Goal: Task Accomplishment & Management: Manage account settings

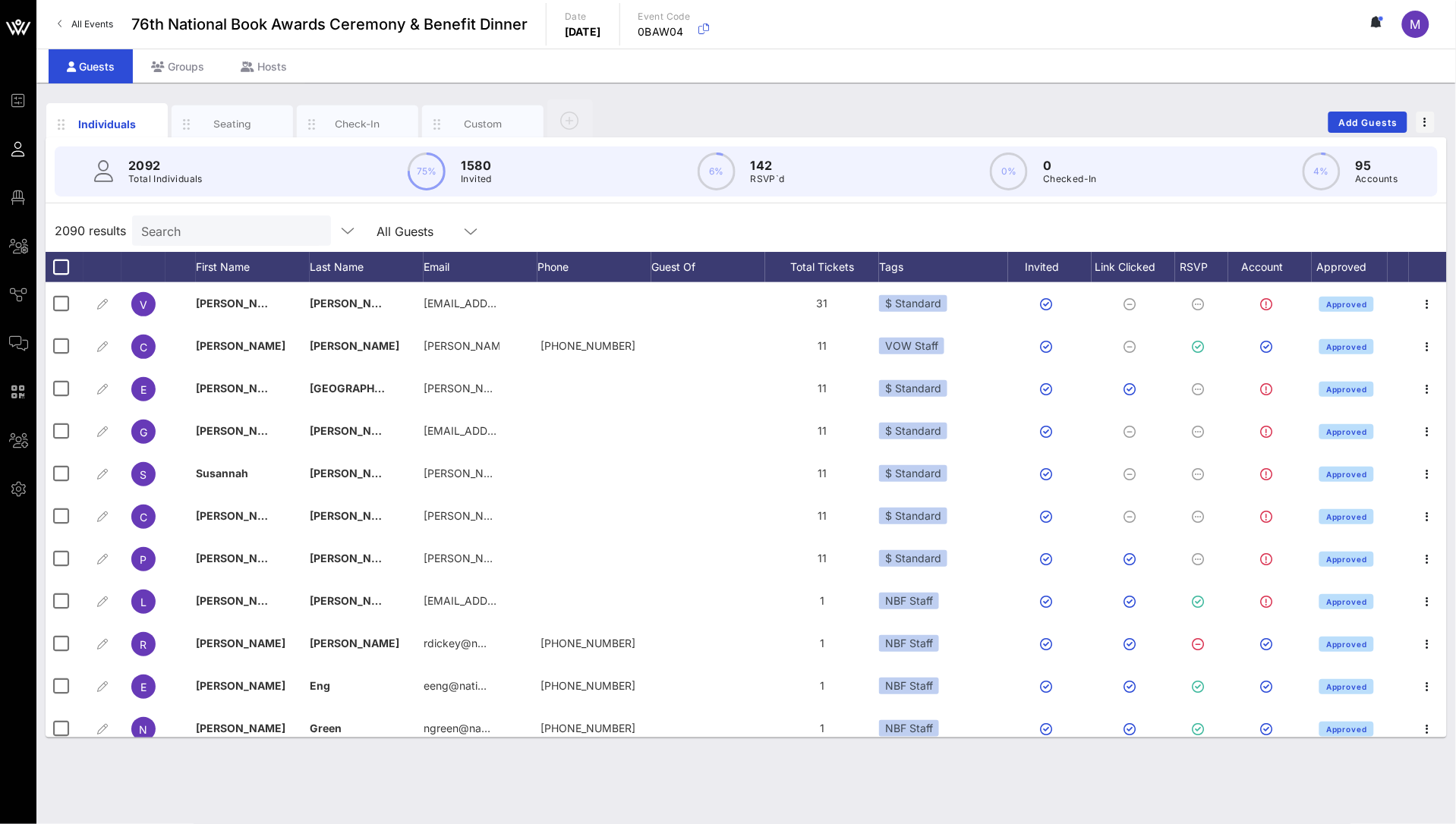
click at [725, 688] on div "Individuals Seating Check-In Custom Add Guests 2092 Total Individuals 75% 1580 …" at bounding box center [746, 454] width 1419 height 742
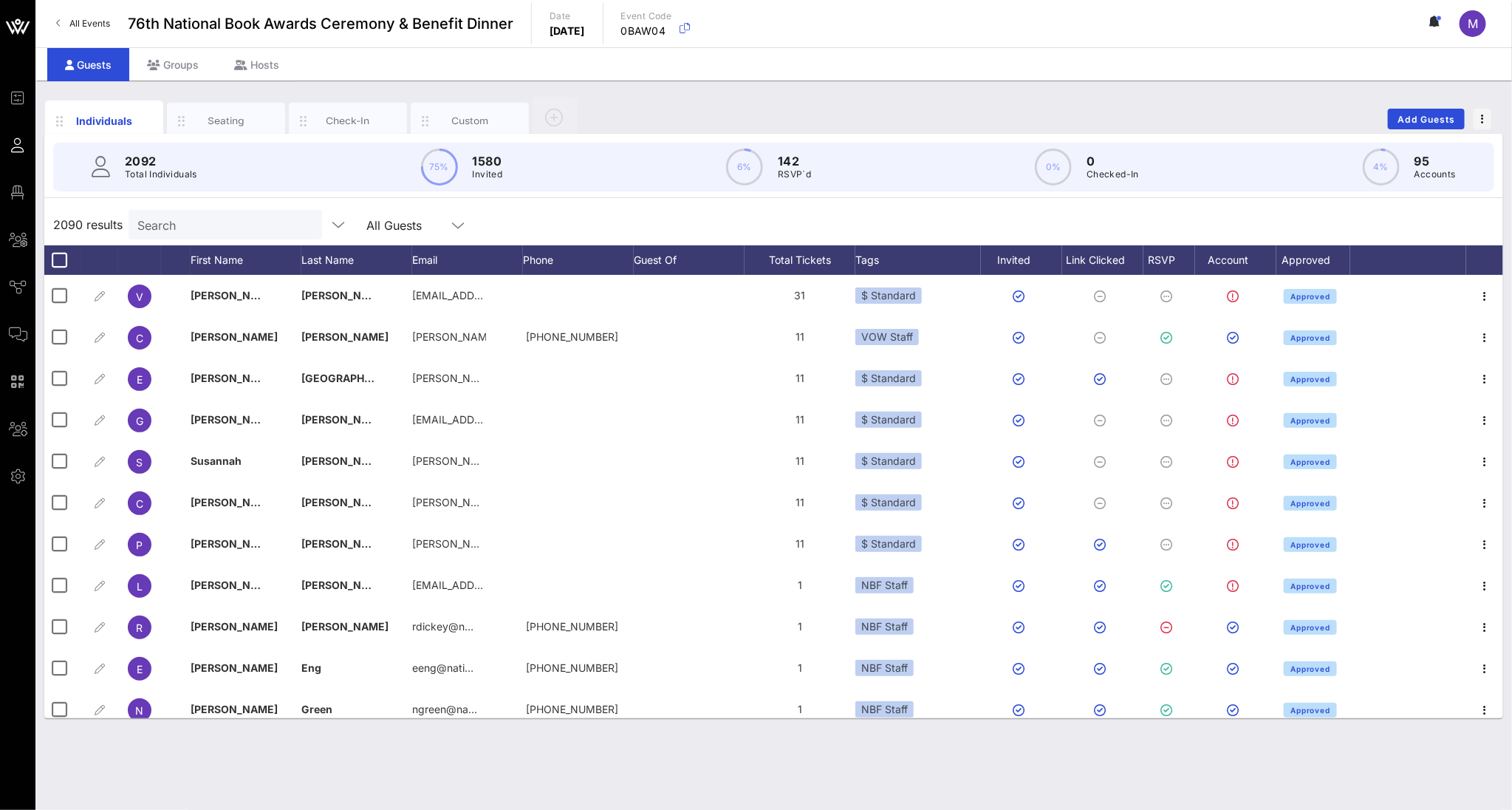
click at [862, 210] on div "2090 results Search All Guests" at bounding box center [773, 224] width 1459 height 41
click at [1173, 264] on div "RSVP" at bounding box center [1169, 259] width 52 height 30
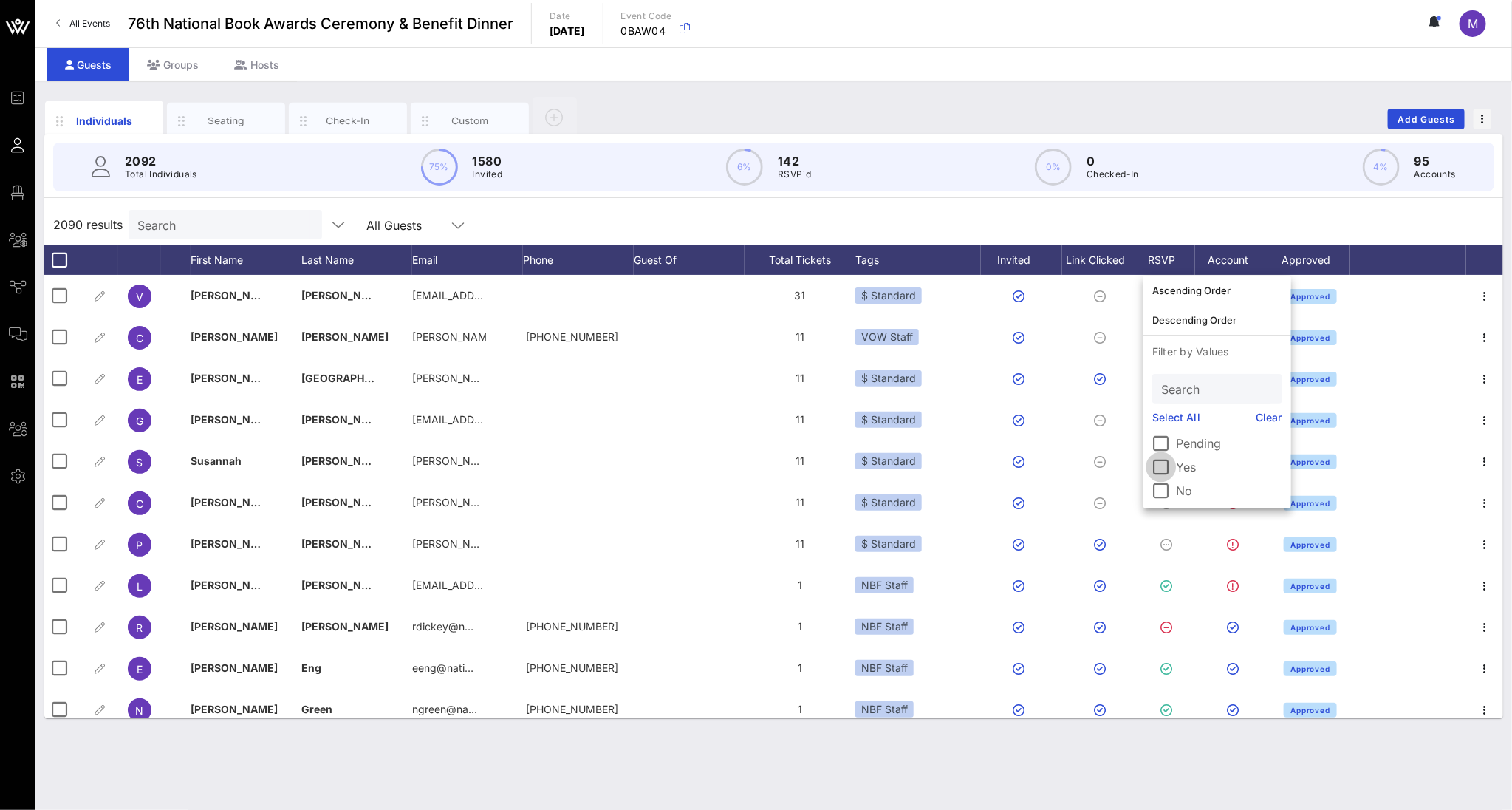
click at [1164, 474] on div at bounding box center [1160, 466] width 25 height 25
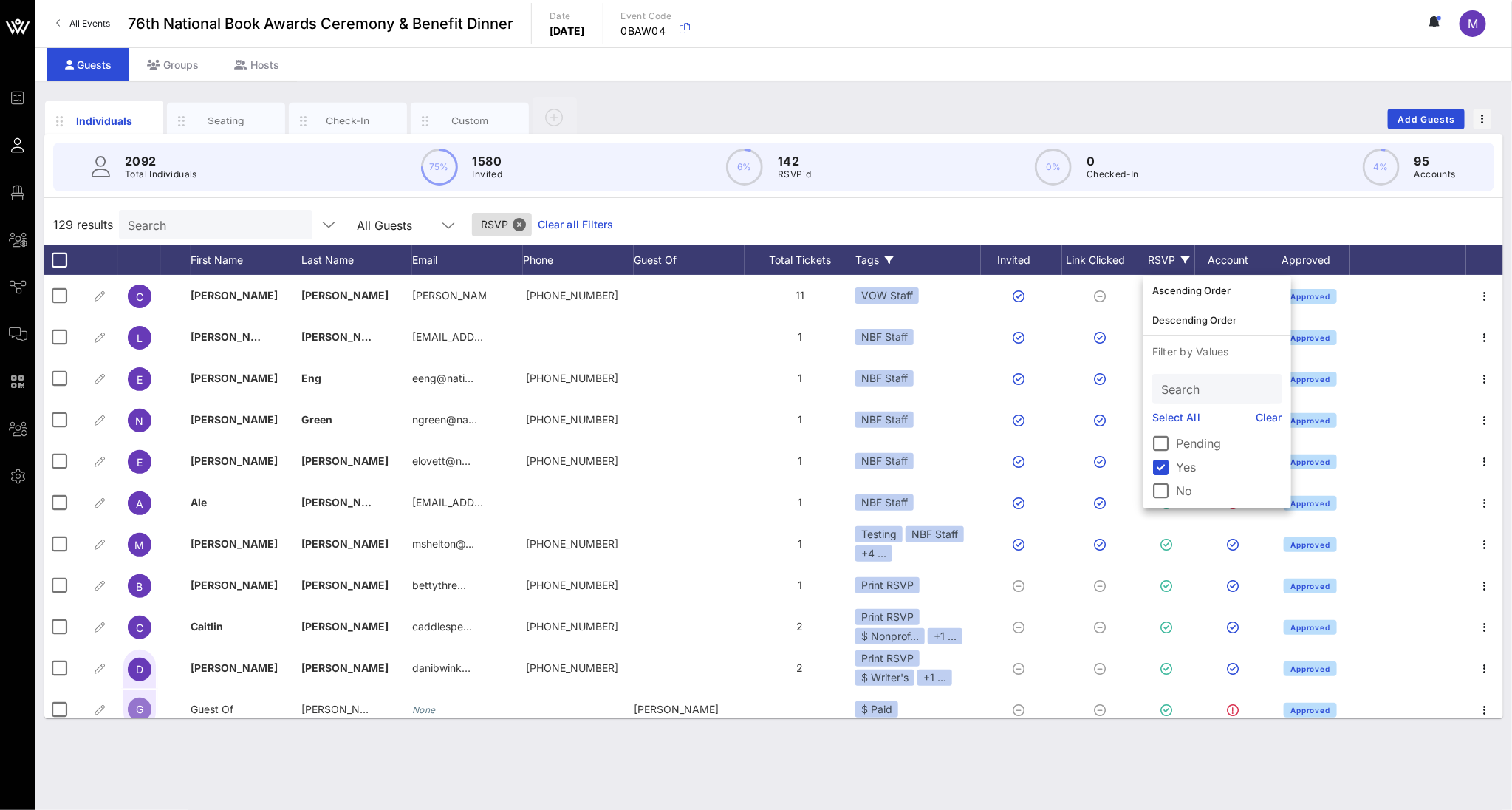
click at [875, 264] on div "Tags" at bounding box center [917, 259] width 125 height 30
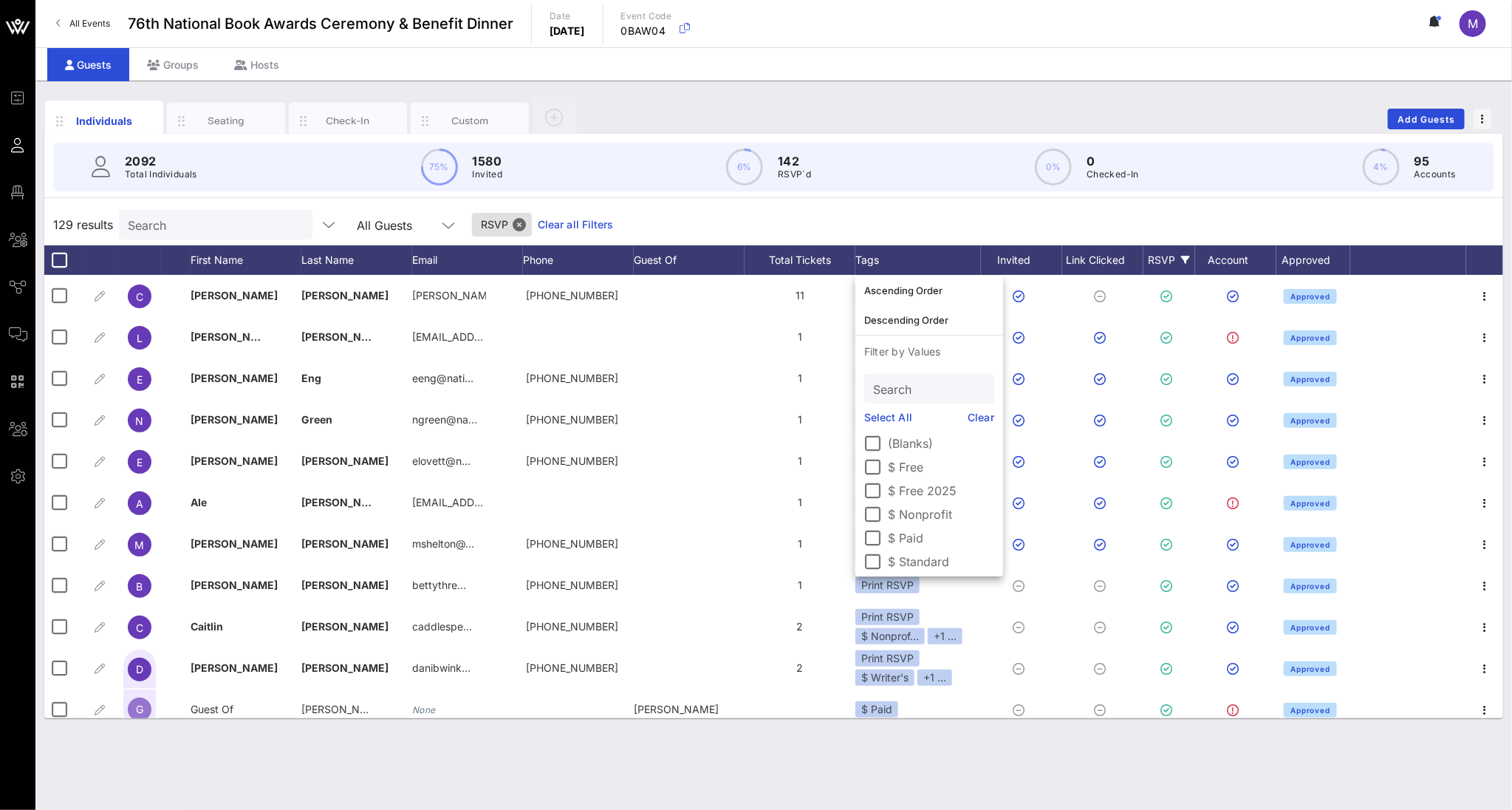
click at [874, 421] on link "Select All" at bounding box center [887, 417] width 48 height 16
drag, startPoint x: 869, startPoint y: 473, endPoint x: 903, endPoint y: 502, distance: 44.7
click at [869, 473] on div at bounding box center [873, 467] width 25 height 25
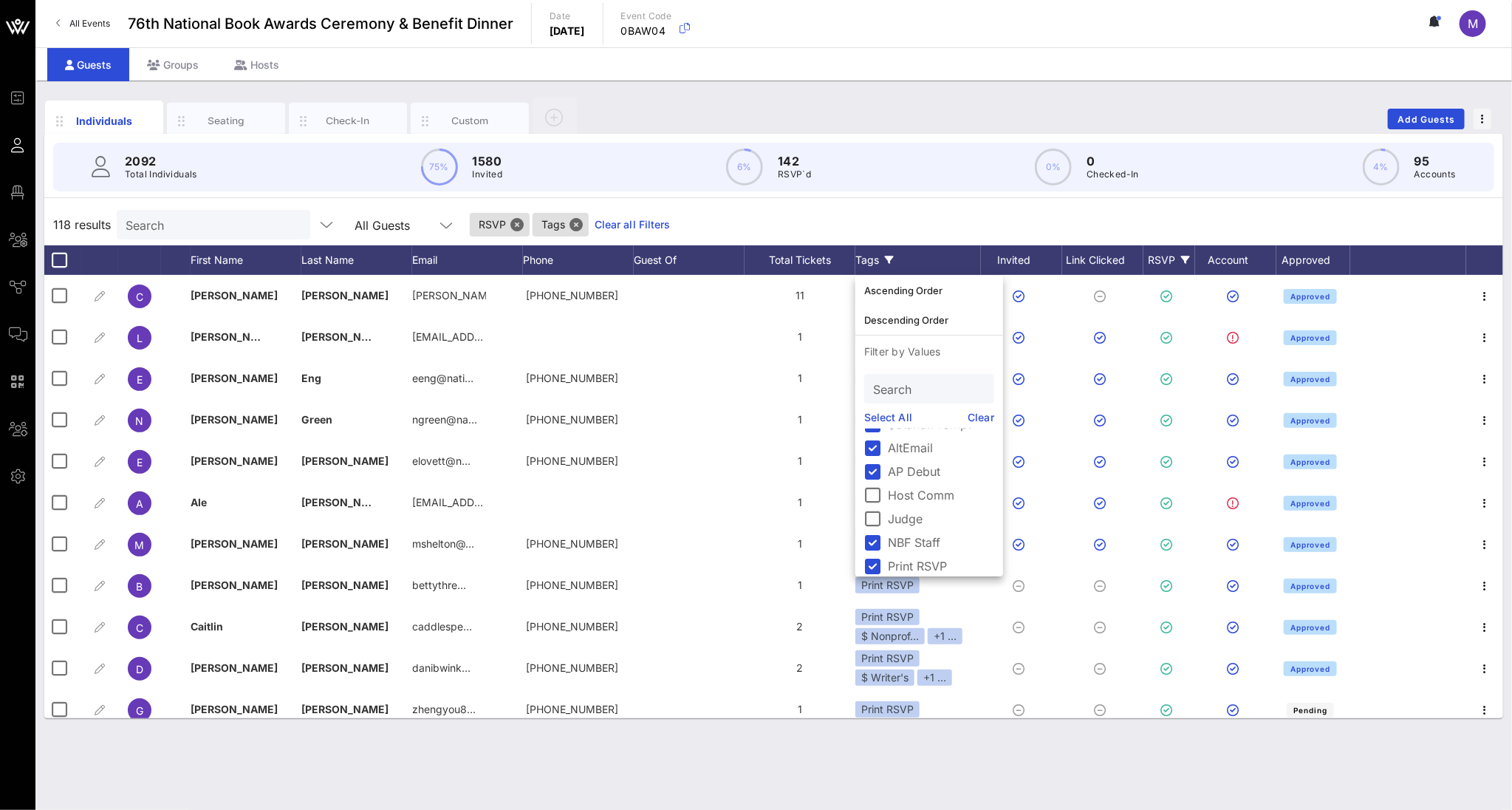
scroll to position [262, 0]
click at [974, 669] on div "Individuals Seating Check-In Custom Add Guests 2092 Total Individuals 75% 1580 …" at bounding box center [773, 445] width 1476 height 729
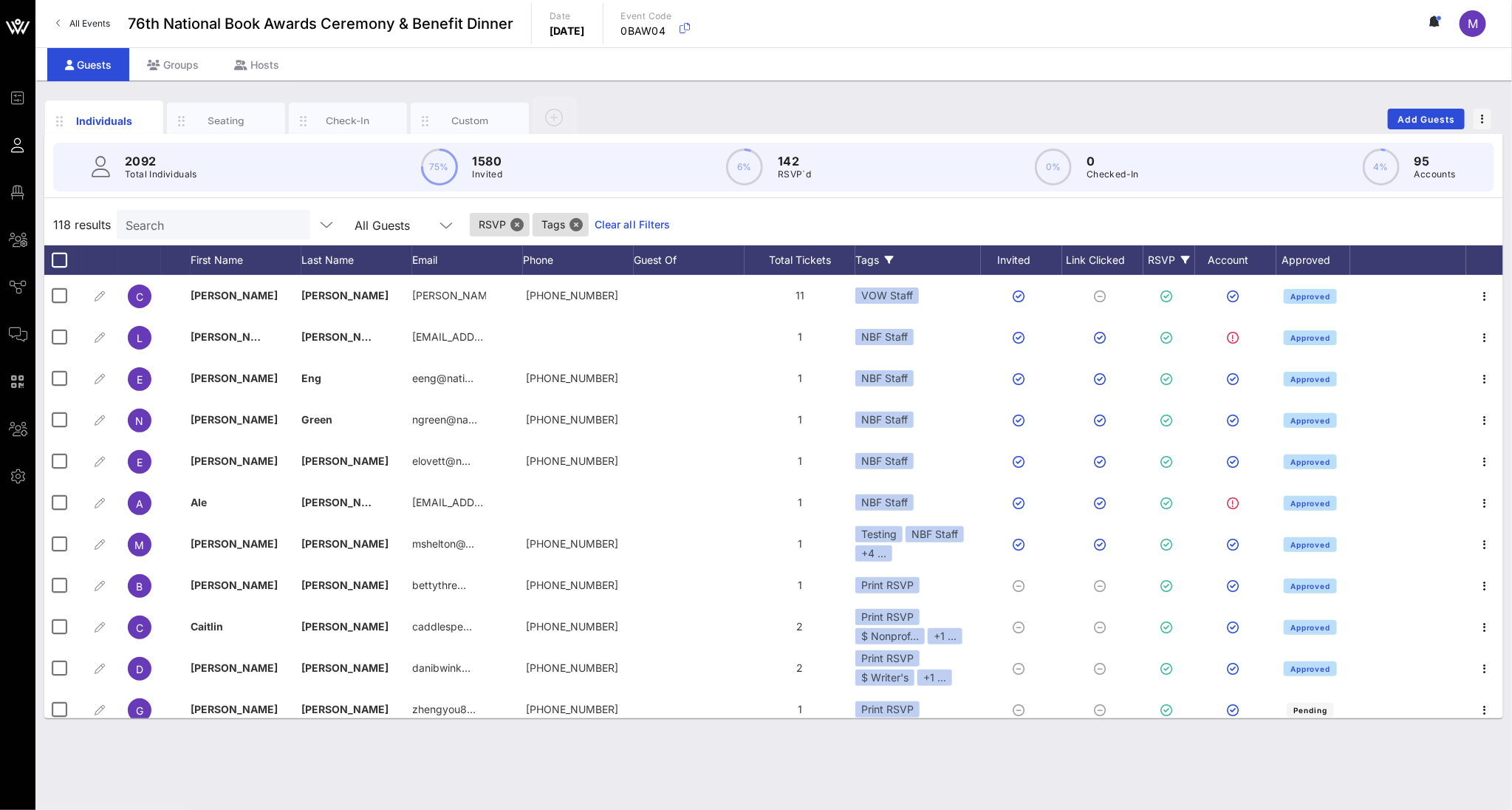
click at [890, 255] on icon at bounding box center [889, 259] width 9 height 9
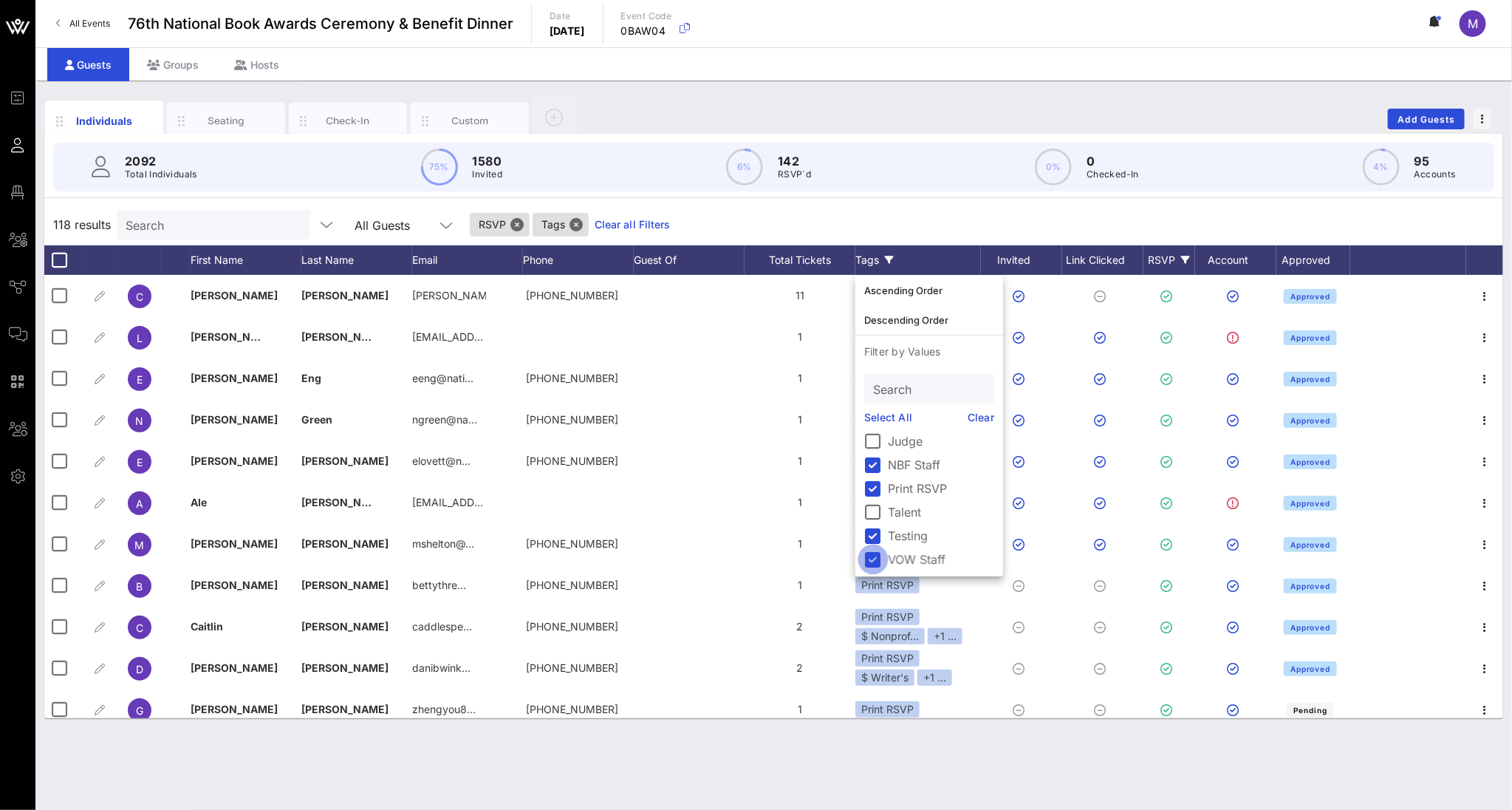
click at [877, 552] on div at bounding box center [873, 559] width 25 height 25
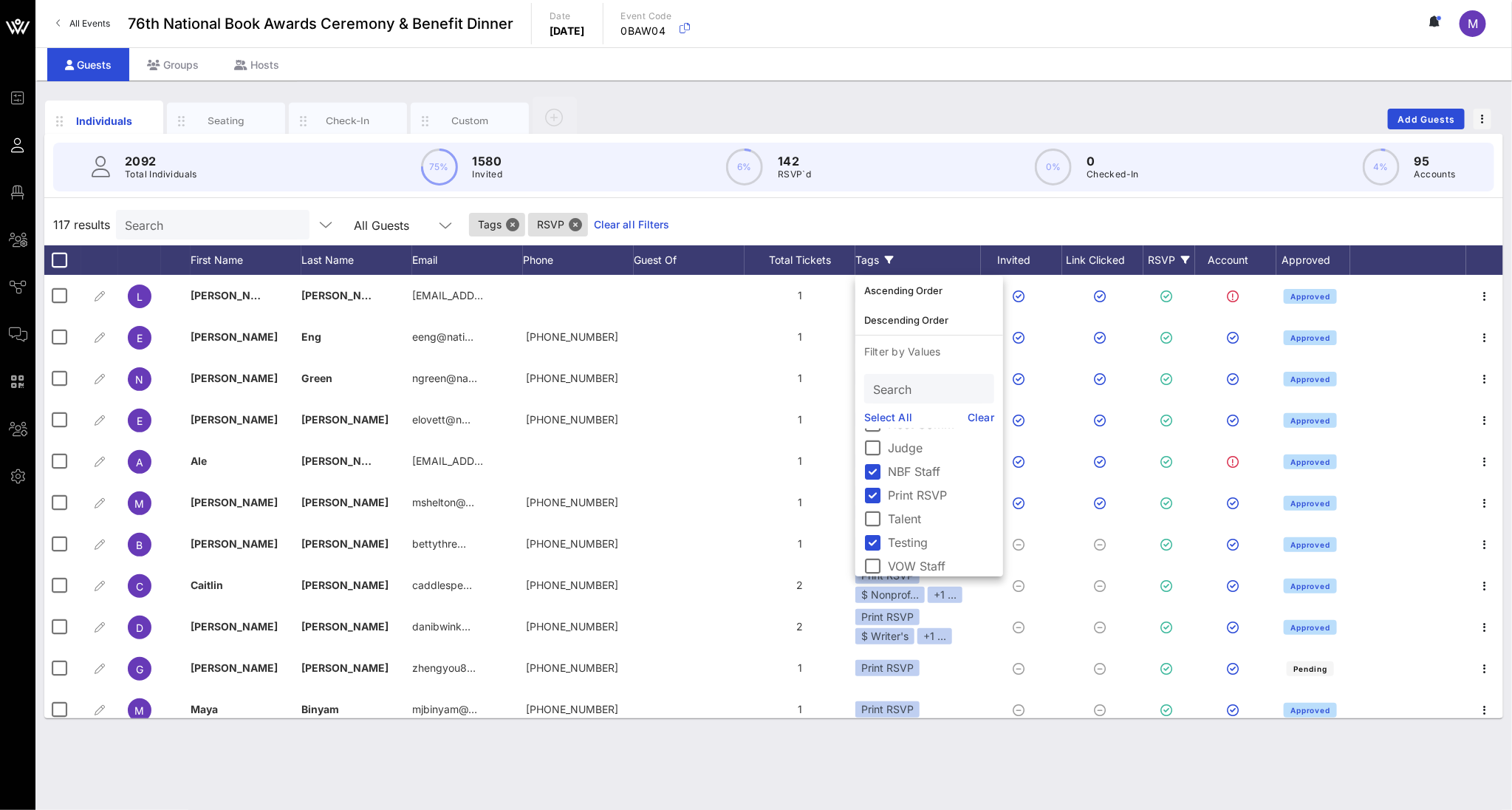
scroll to position [255, 0]
click at [869, 472] on div at bounding box center [873, 471] width 25 height 25
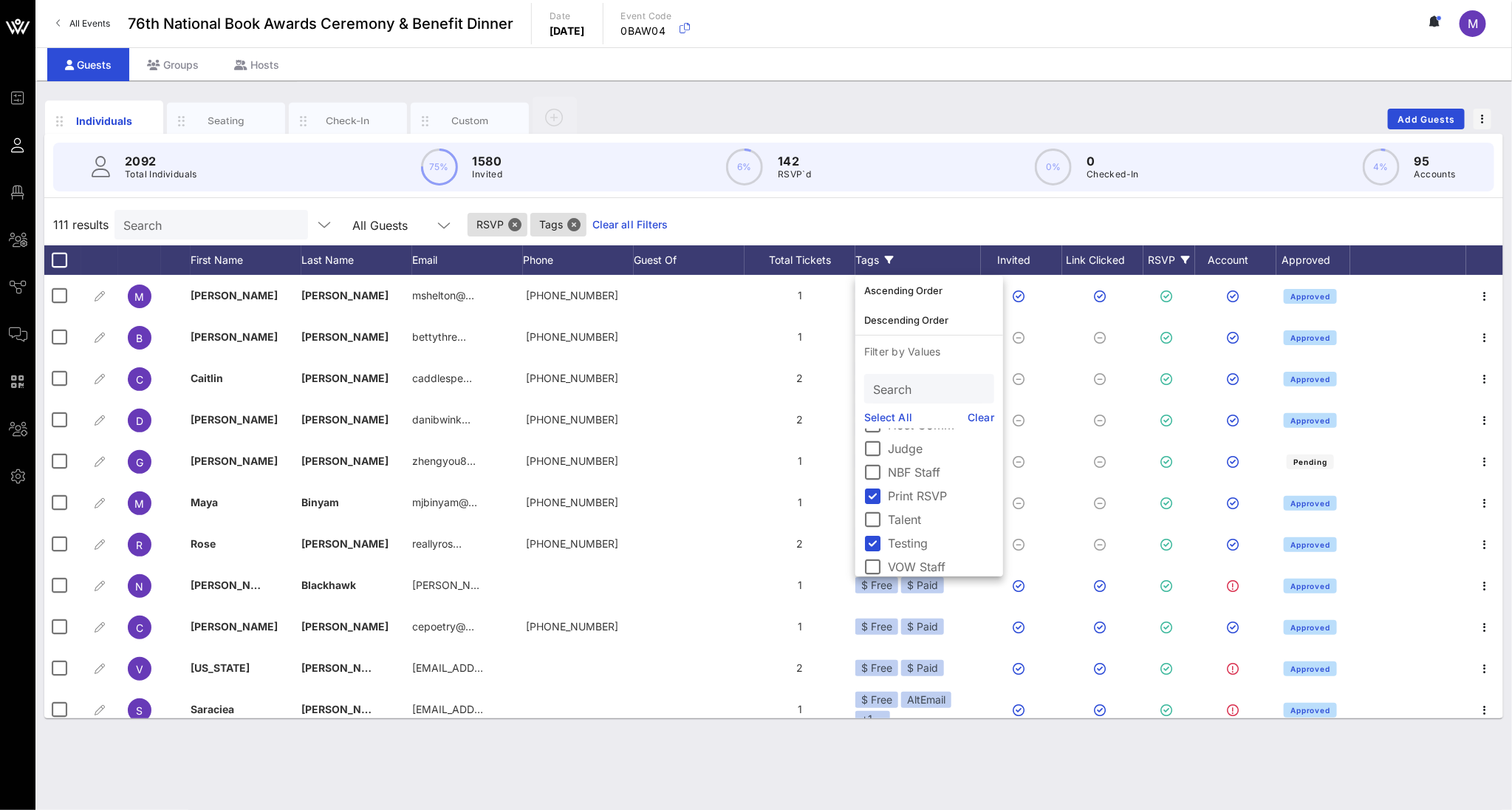
click at [885, 229] on div "111 results Search All Guests RSVP Tags Clear all Filters" at bounding box center [773, 224] width 1459 height 41
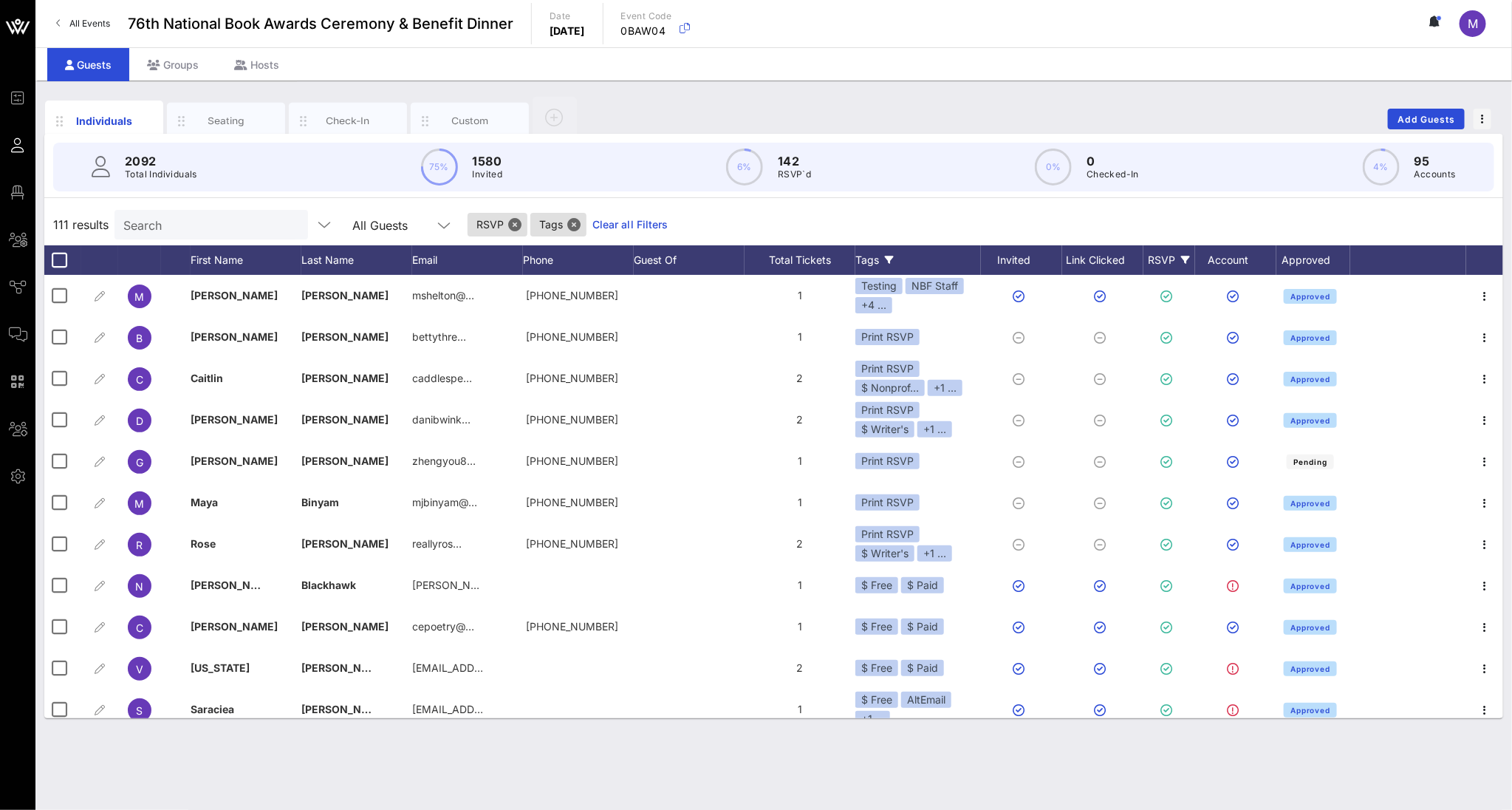
click at [891, 255] on icon at bounding box center [889, 259] width 9 height 9
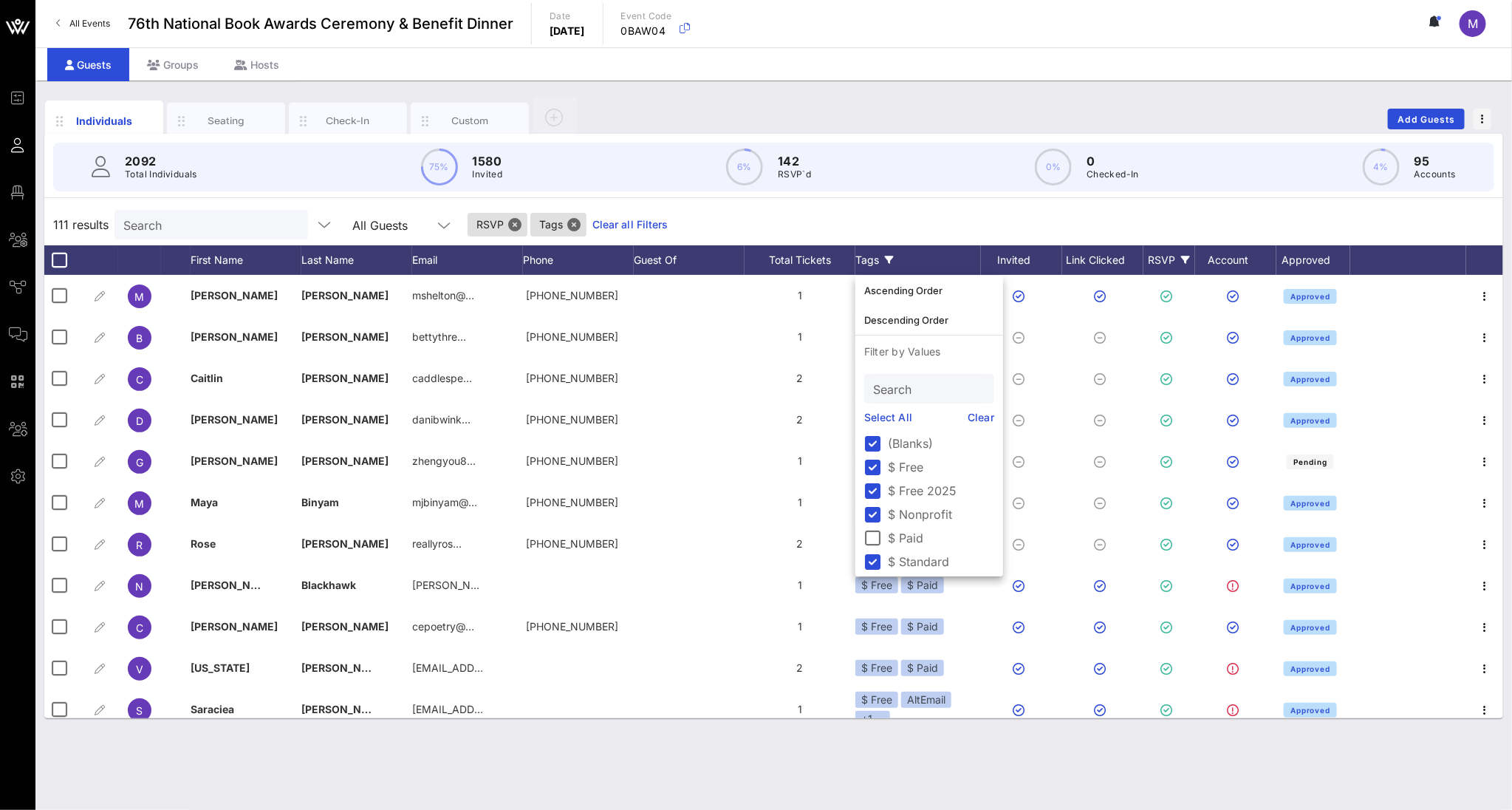
click at [988, 414] on link "Clear" at bounding box center [981, 417] width 27 height 16
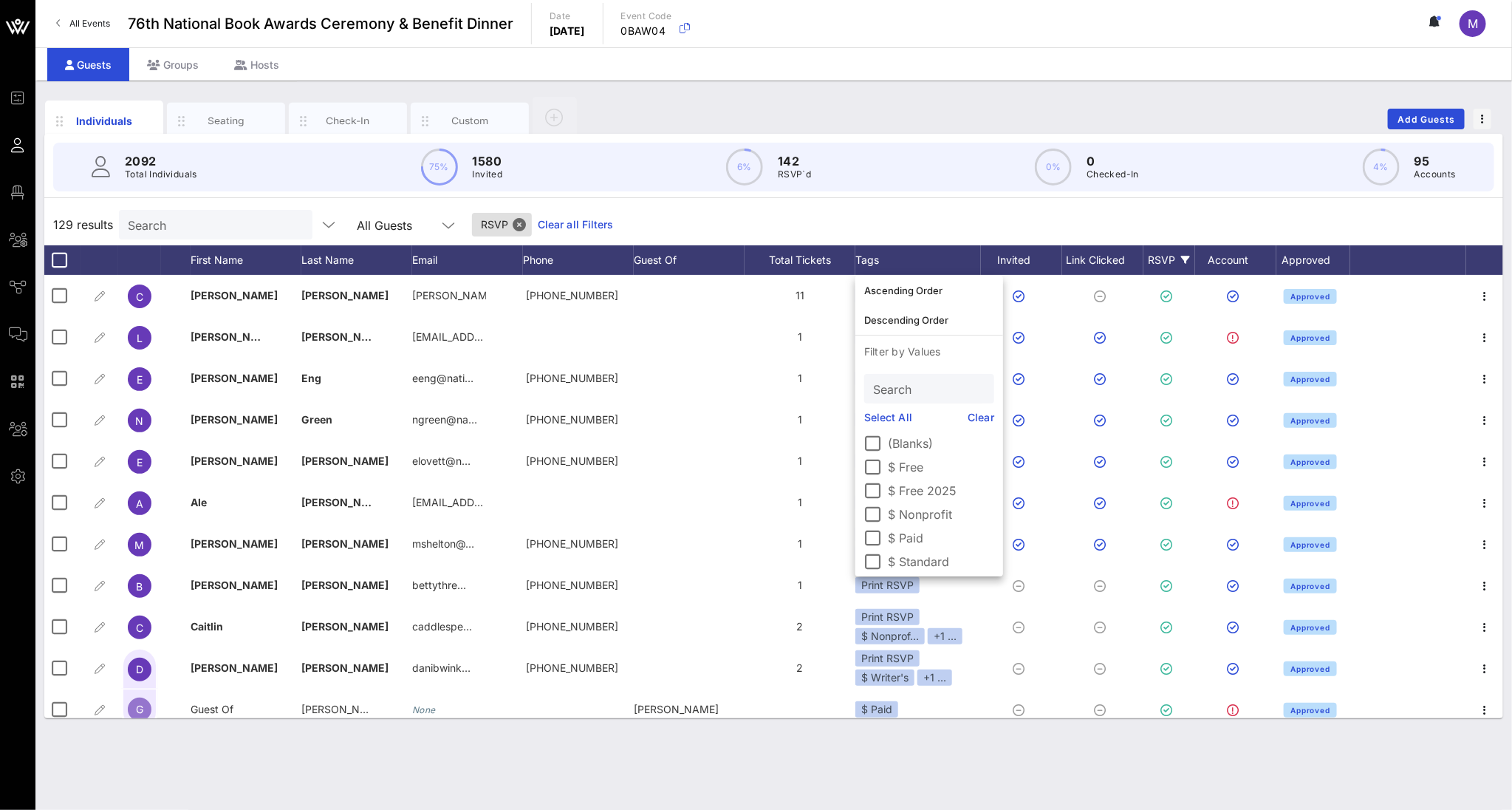
click at [904, 216] on div "129 results Search All Guests RSVP Clear all Filters" at bounding box center [773, 224] width 1459 height 41
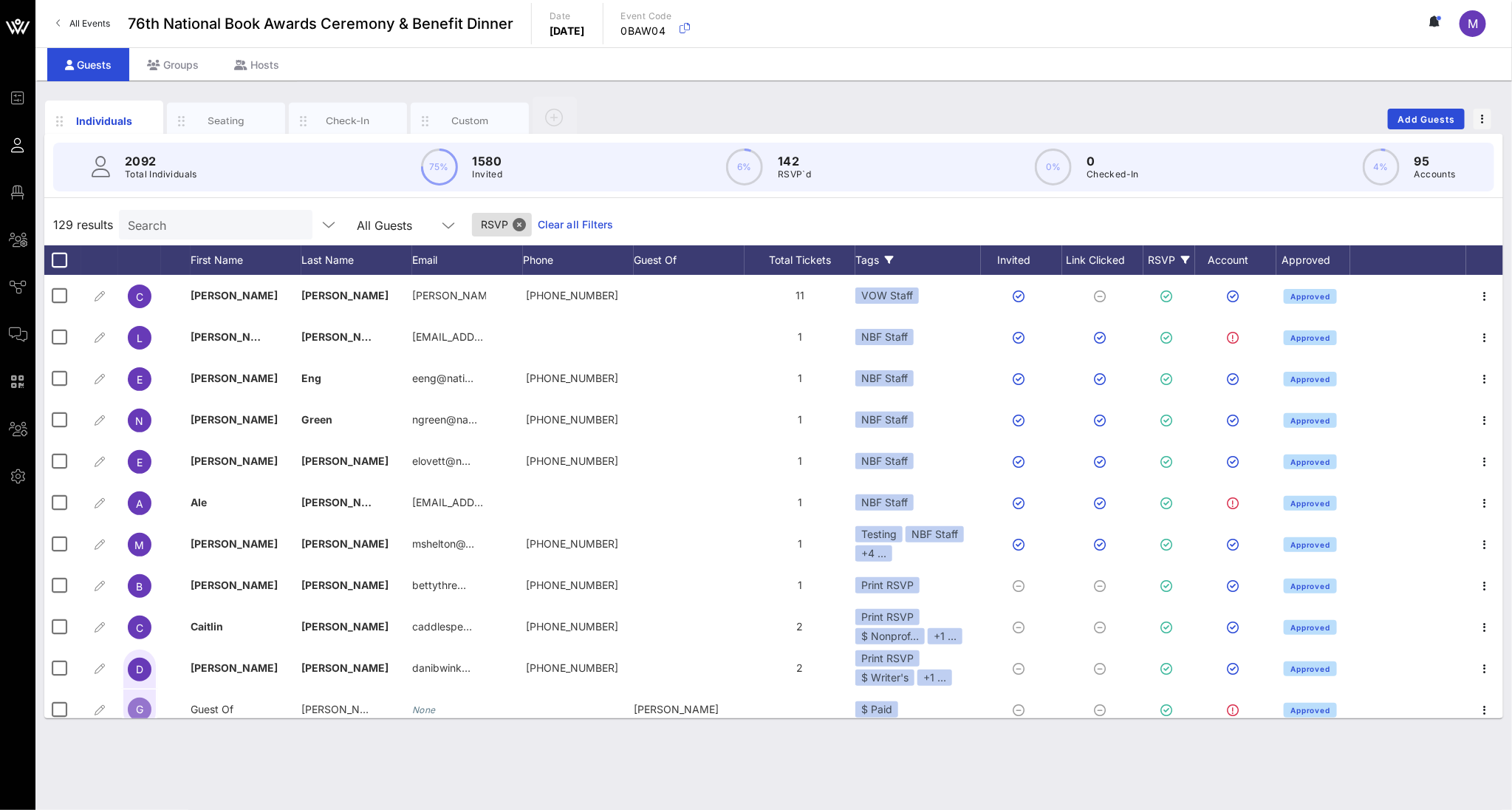
click at [898, 261] on div "Tags" at bounding box center [917, 259] width 125 height 30
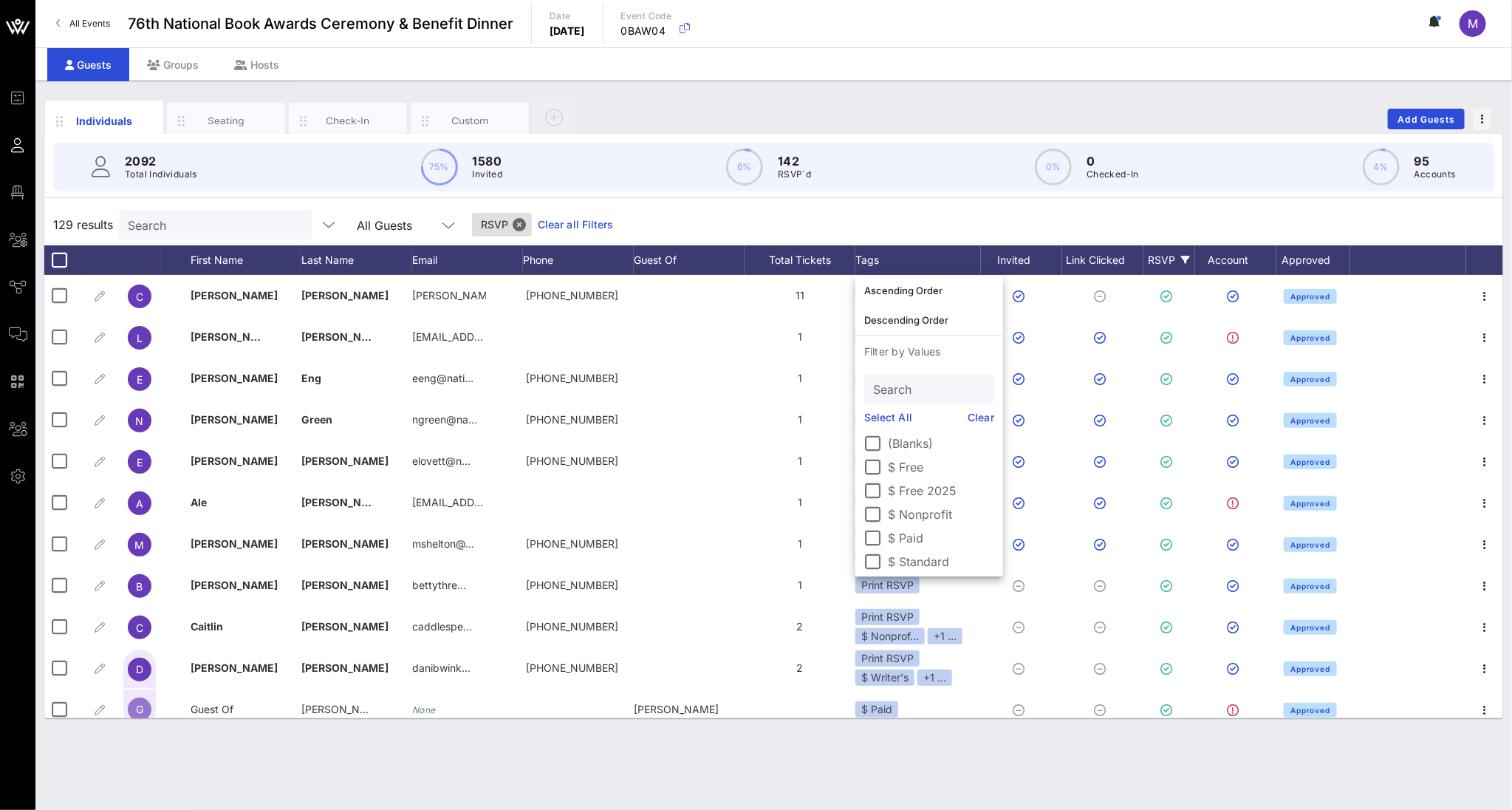
click at [868, 556] on div at bounding box center [873, 561] width 25 height 25
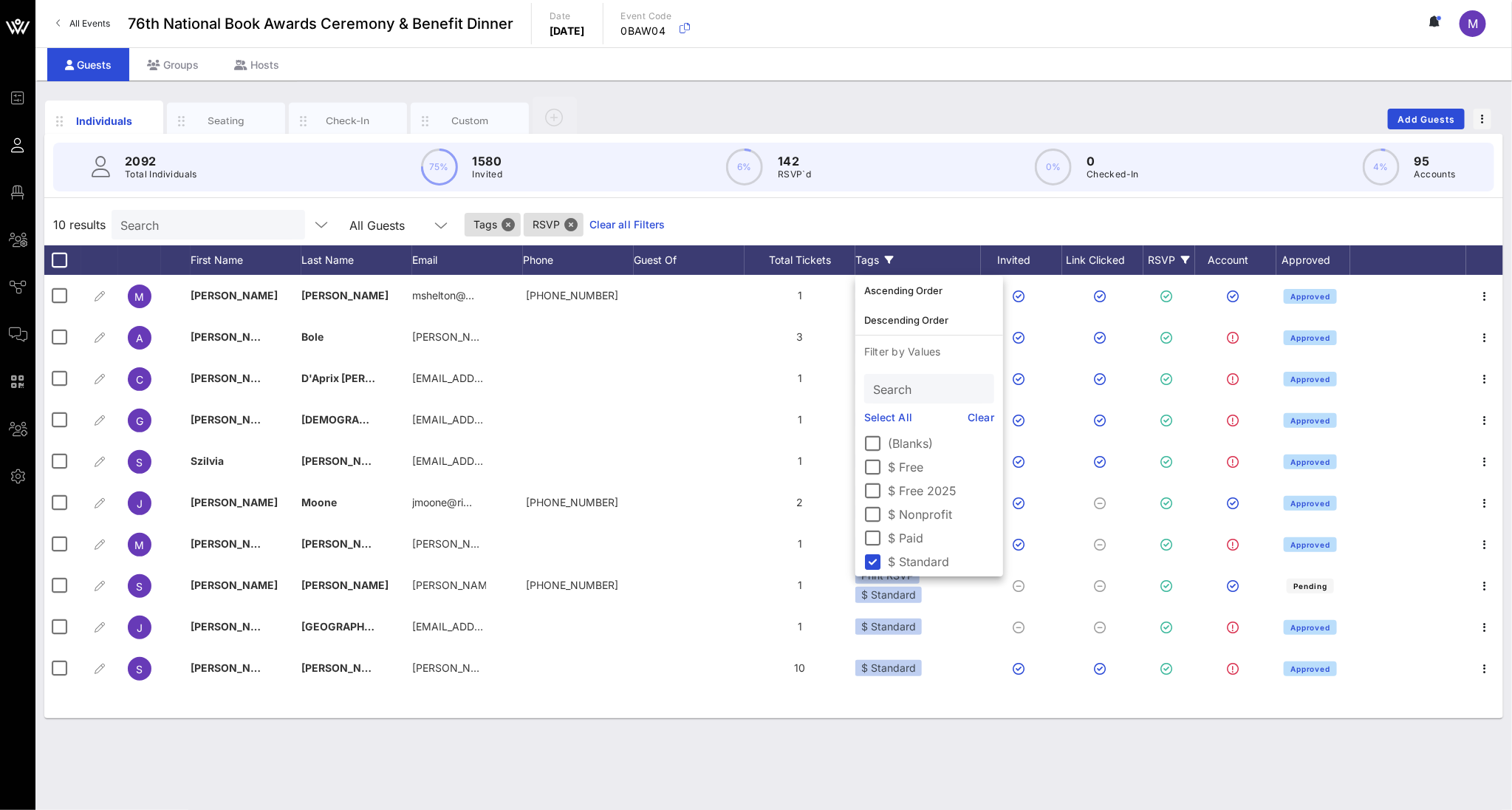
click at [934, 209] on div "10 results Search All Guests Tags RSVP Clear all Filters" at bounding box center [773, 224] width 1459 height 41
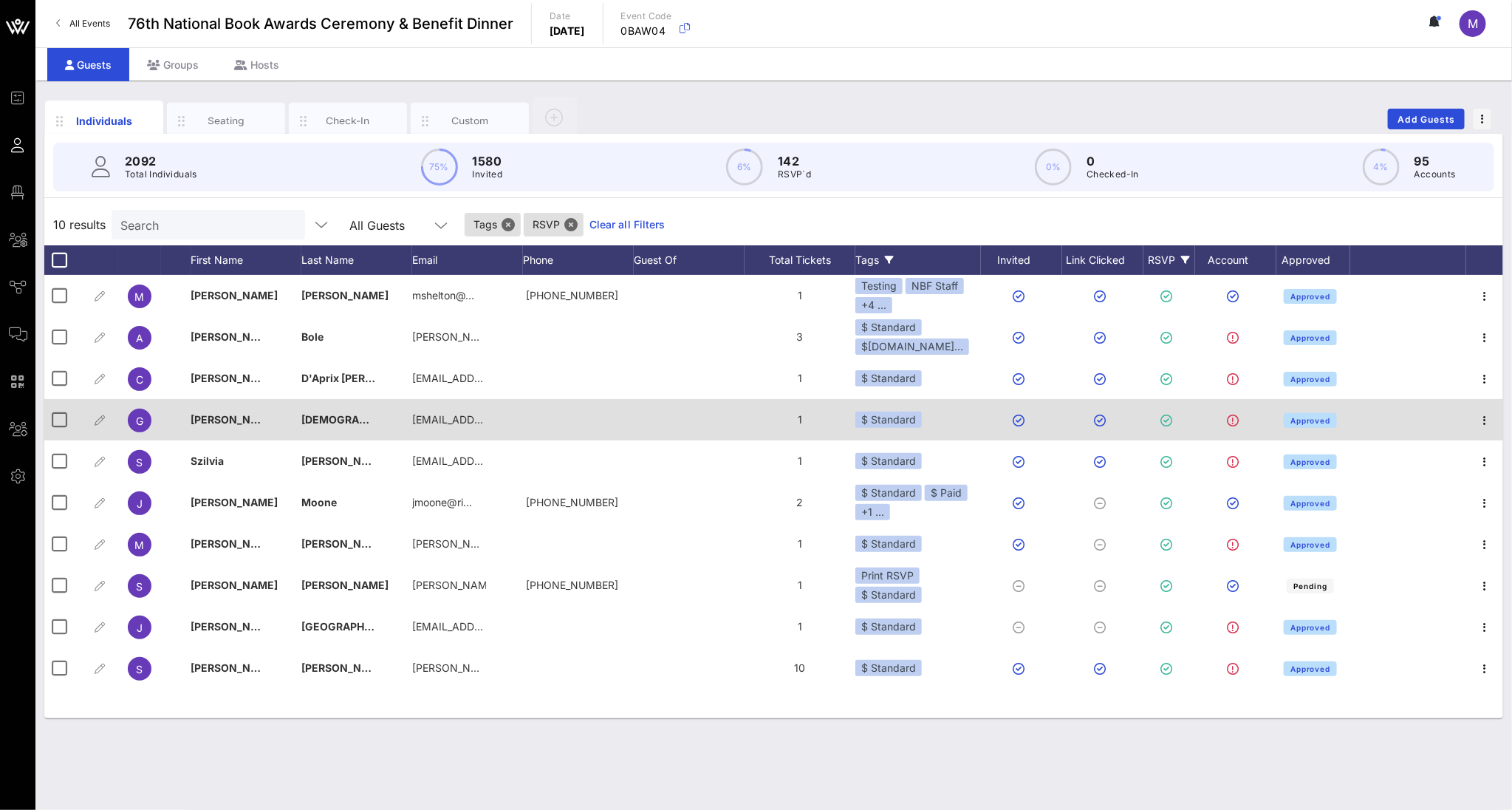
click at [931, 417] on div "$ Standard" at bounding box center [917, 420] width 125 height 41
click at [912, 428] on div "$ Standard" at bounding box center [917, 420] width 125 height 41
click at [908, 419] on div "$ Standard" at bounding box center [888, 420] width 66 height 16
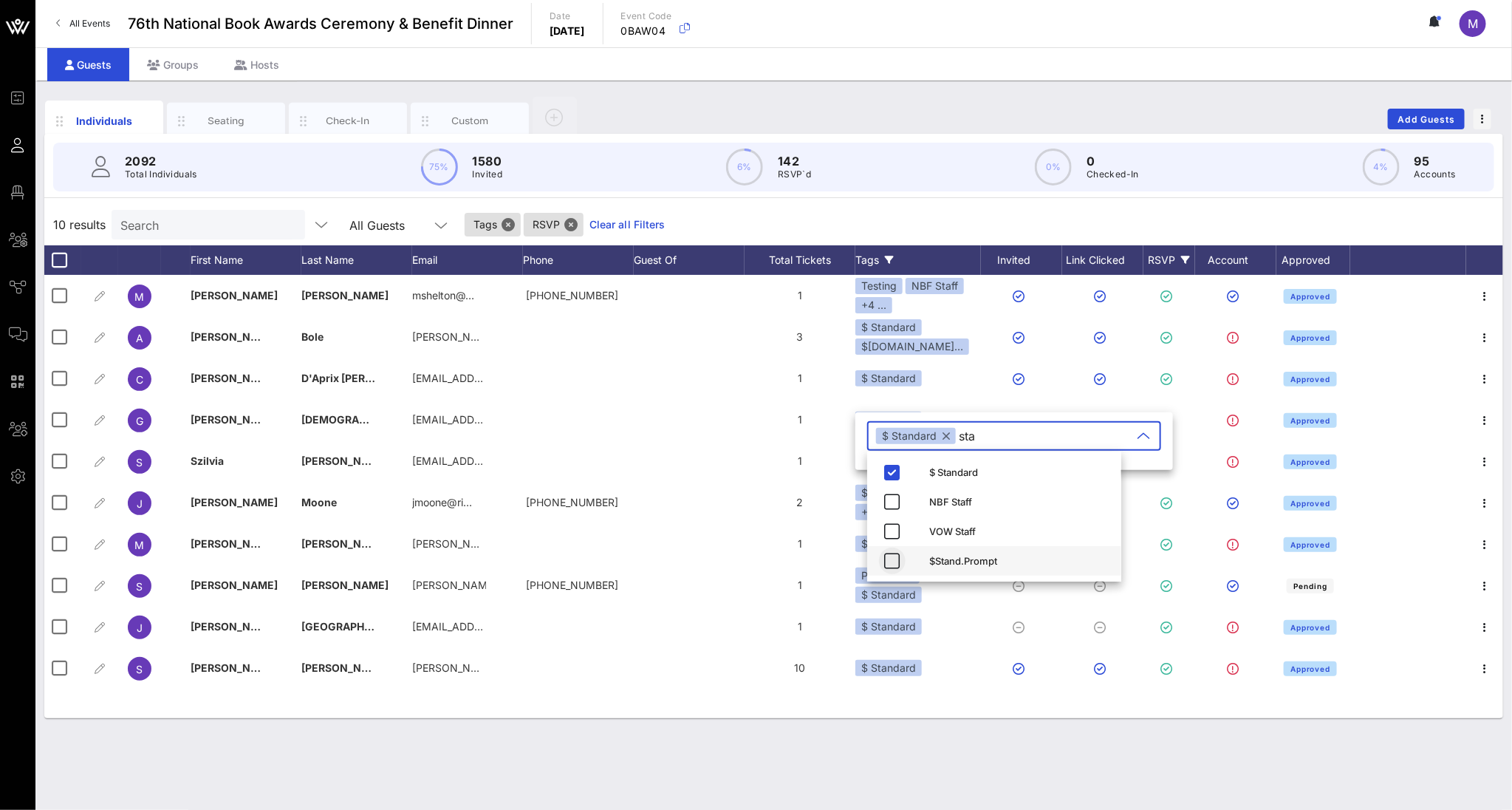
type input "sta"
click at [893, 561] on icon "button" at bounding box center [892, 561] width 18 height 18
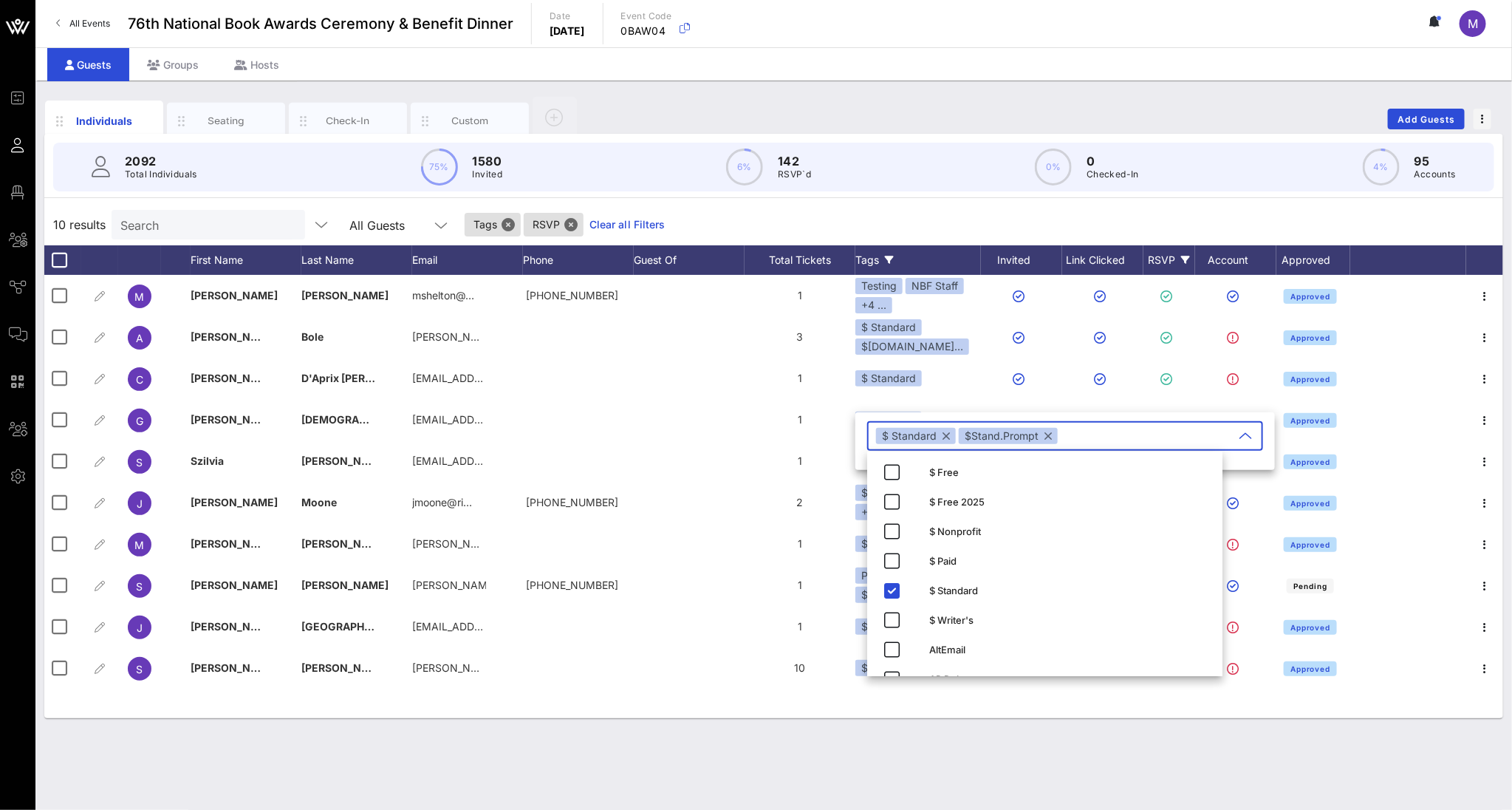
click at [793, 669] on div "Individuals Seating Check-In Custom Add Guests 2092 Total Individuals 75% 1580 …" at bounding box center [773, 445] width 1476 height 729
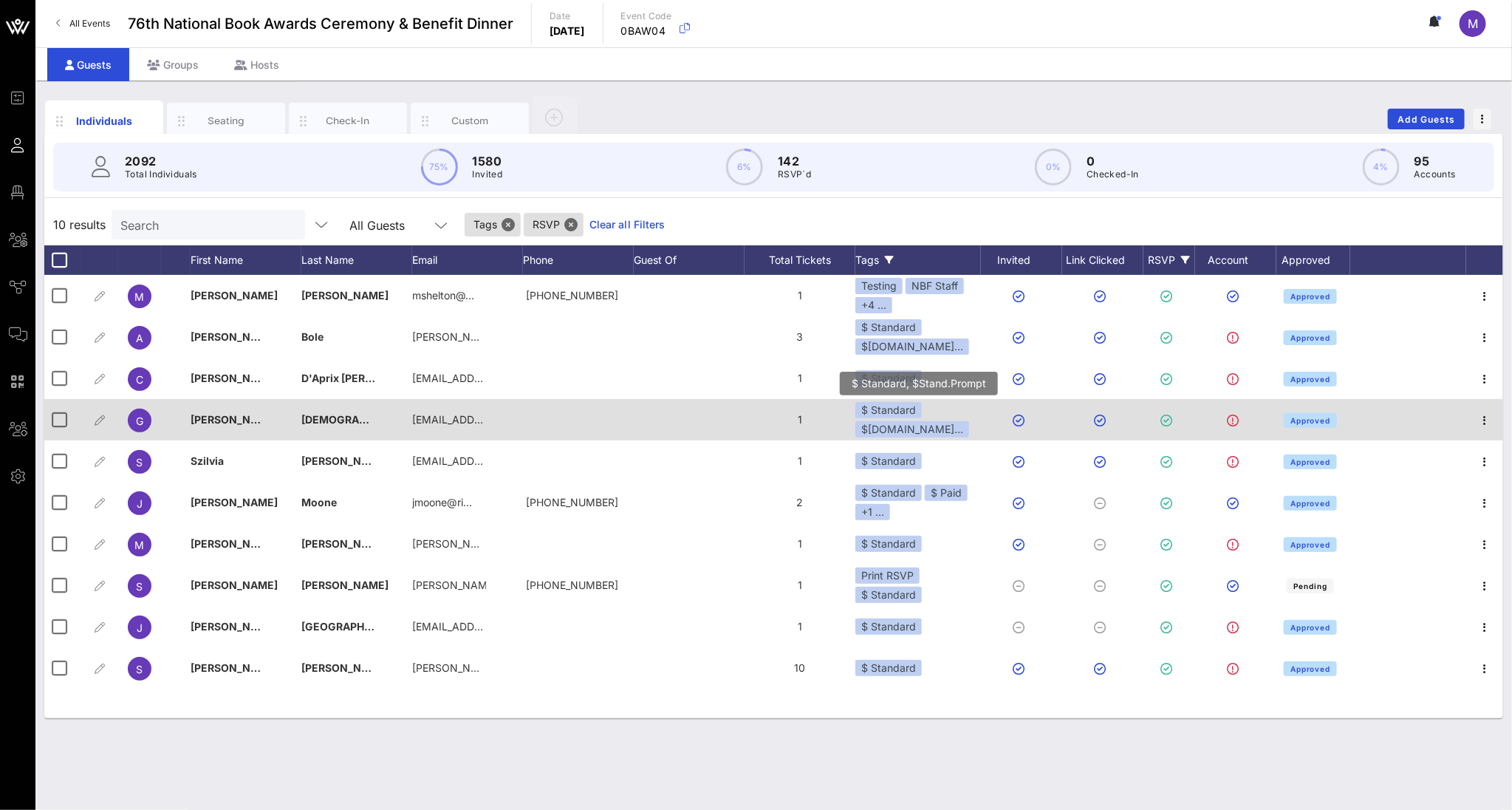
click at [920, 436] on div "$[DOMAIN_NAME]…" at bounding box center [912, 429] width 114 height 16
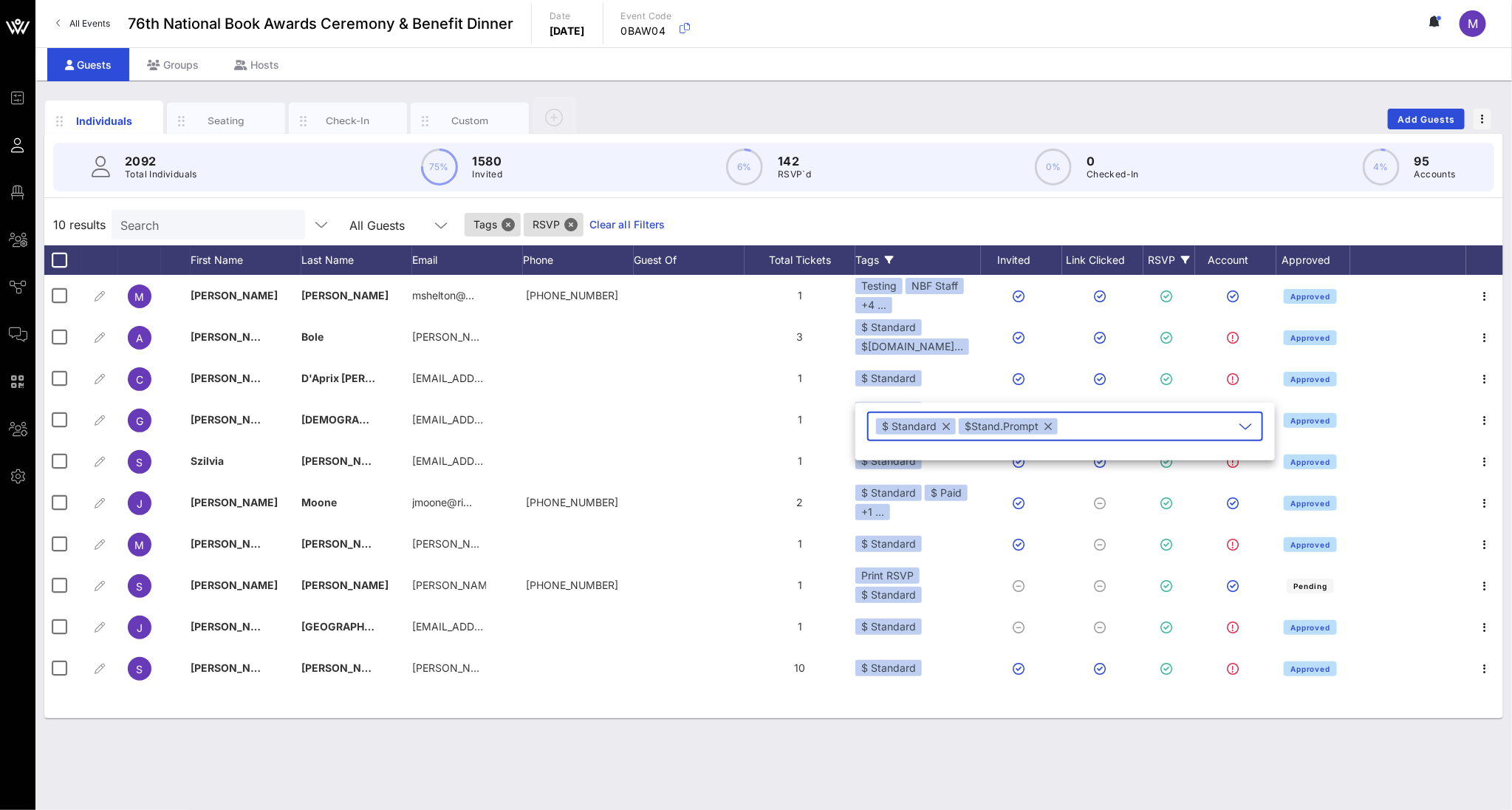
click at [1046, 428] on button "button" at bounding box center [1047, 426] width 7 height 16
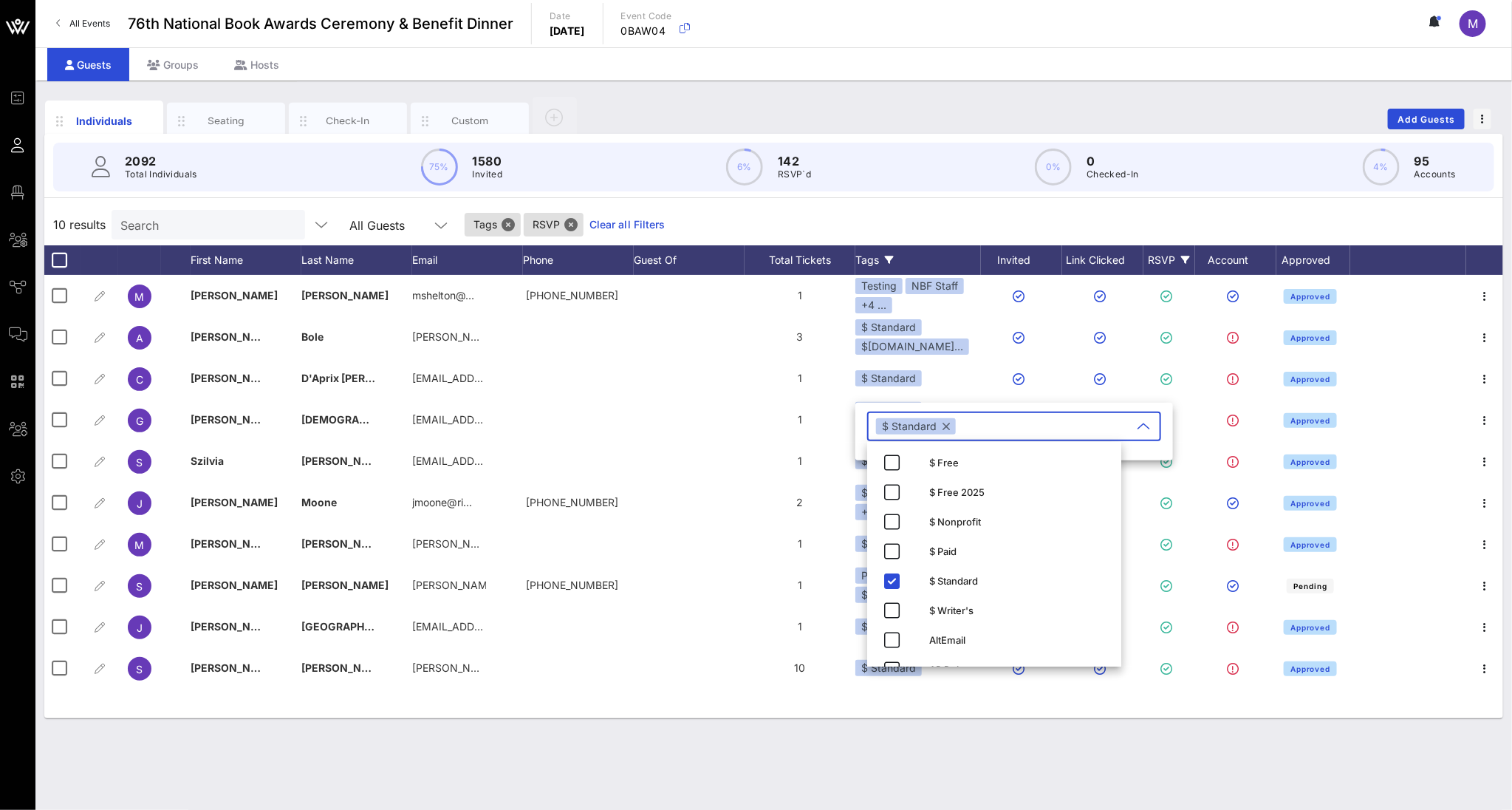
click at [718, 669] on div "Individuals Seating Check-In Custom Add Guests 2092 Total Individuals 75% 1580 …" at bounding box center [773, 445] width 1476 height 729
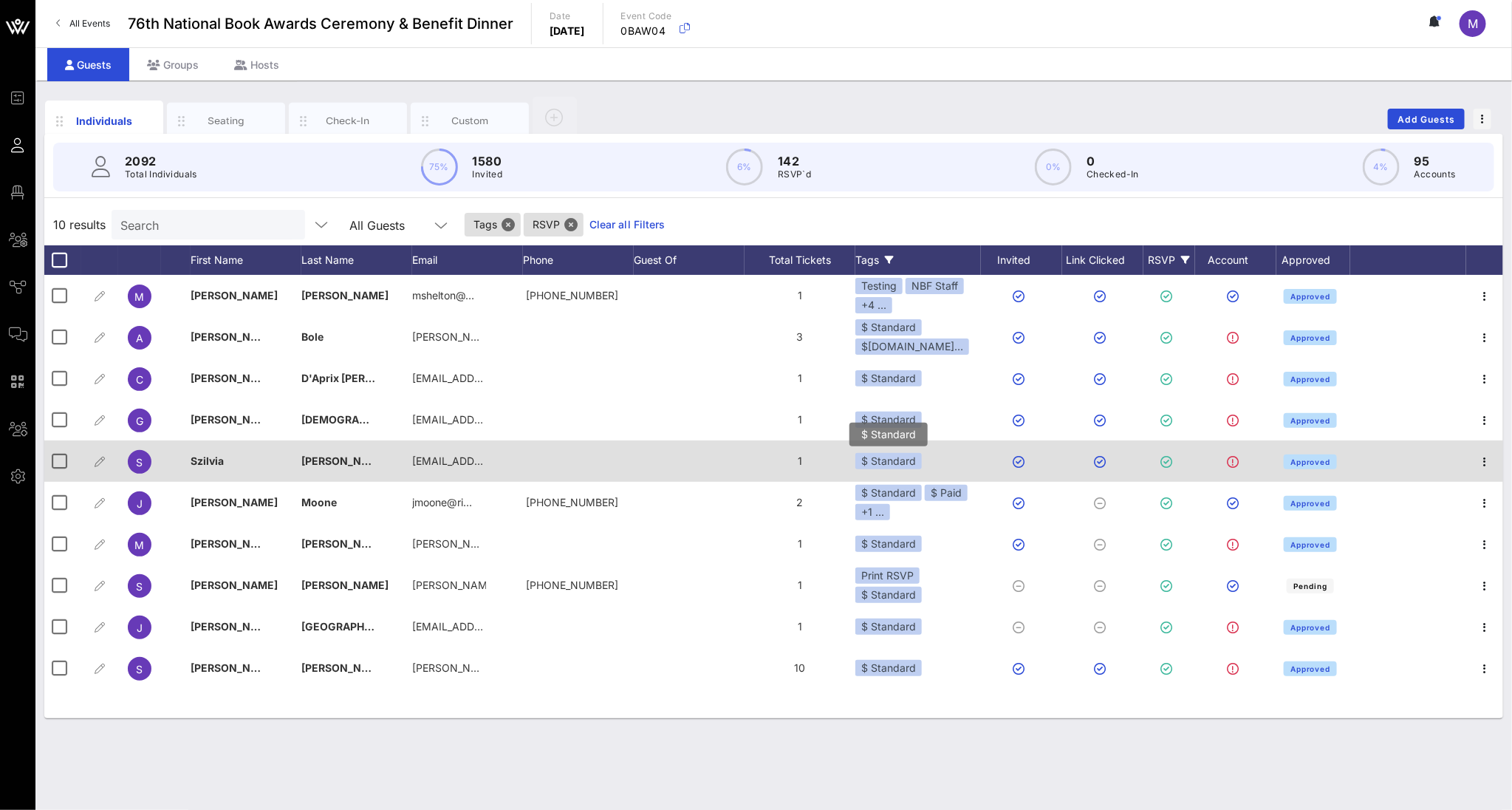
click at [917, 454] on div "$ Standard" at bounding box center [888, 461] width 66 height 16
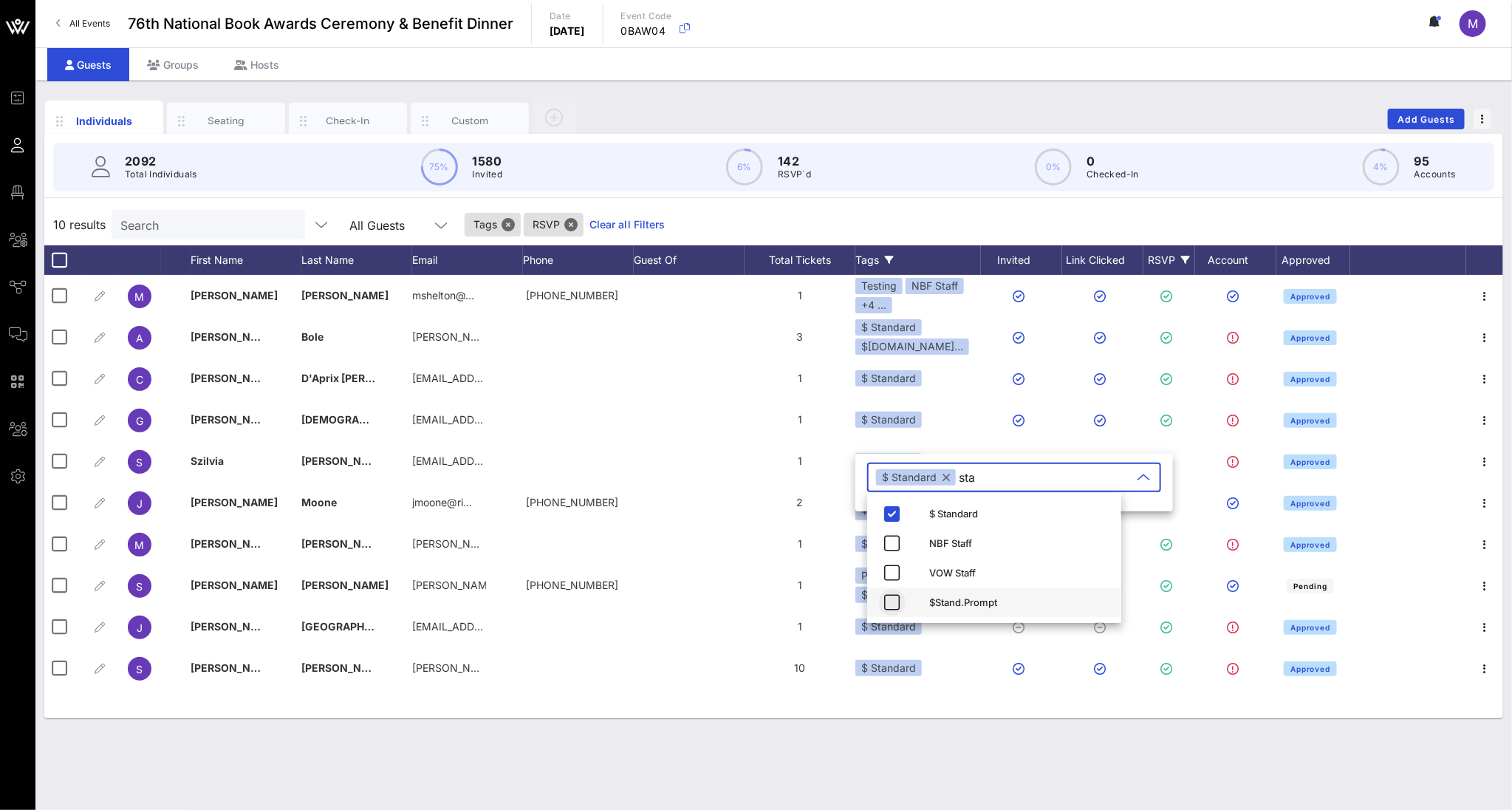
type input "sta"
click at [883, 597] on icon "button" at bounding box center [892, 602] width 18 height 18
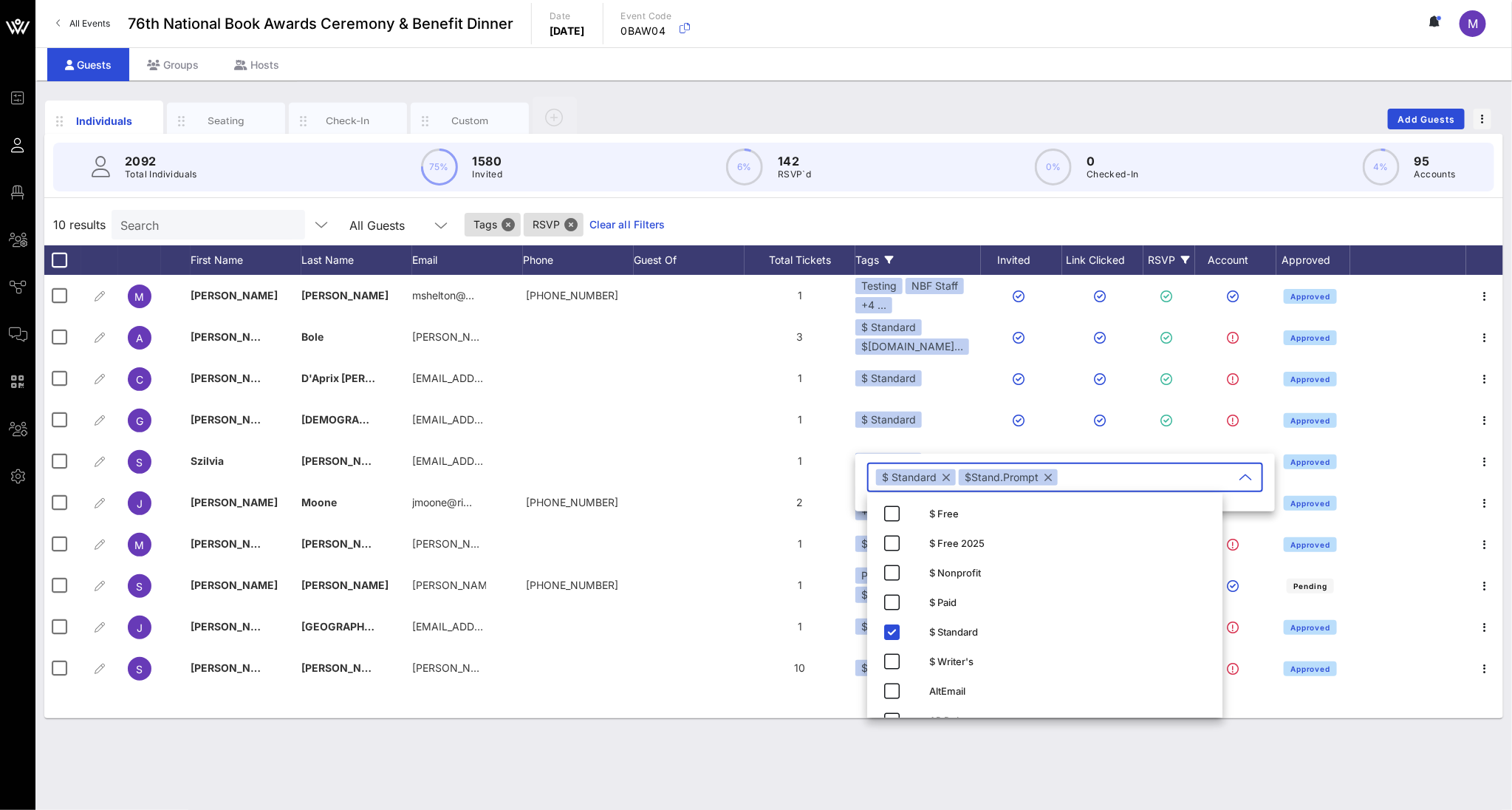
click at [758, 669] on div "Individuals Seating Check-In Custom Add Guests 2092 Total Individuals 75% 1580 …" at bounding box center [773, 445] width 1476 height 729
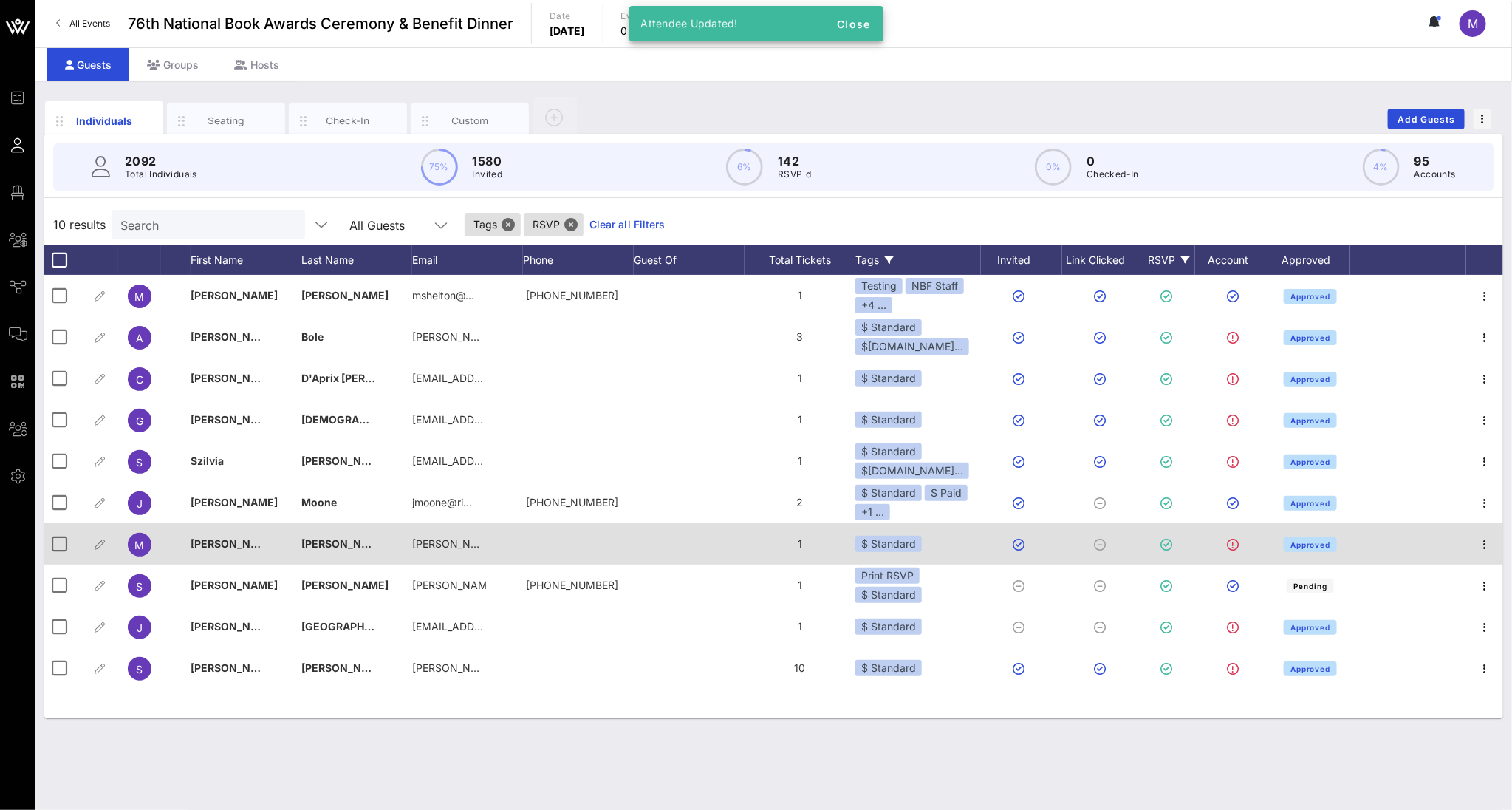
click at [922, 537] on div "$ Standard" at bounding box center [917, 543] width 125 height 41
click at [900, 544] on div "$ Standard" at bounding box center [888, 544] width 66 height 16
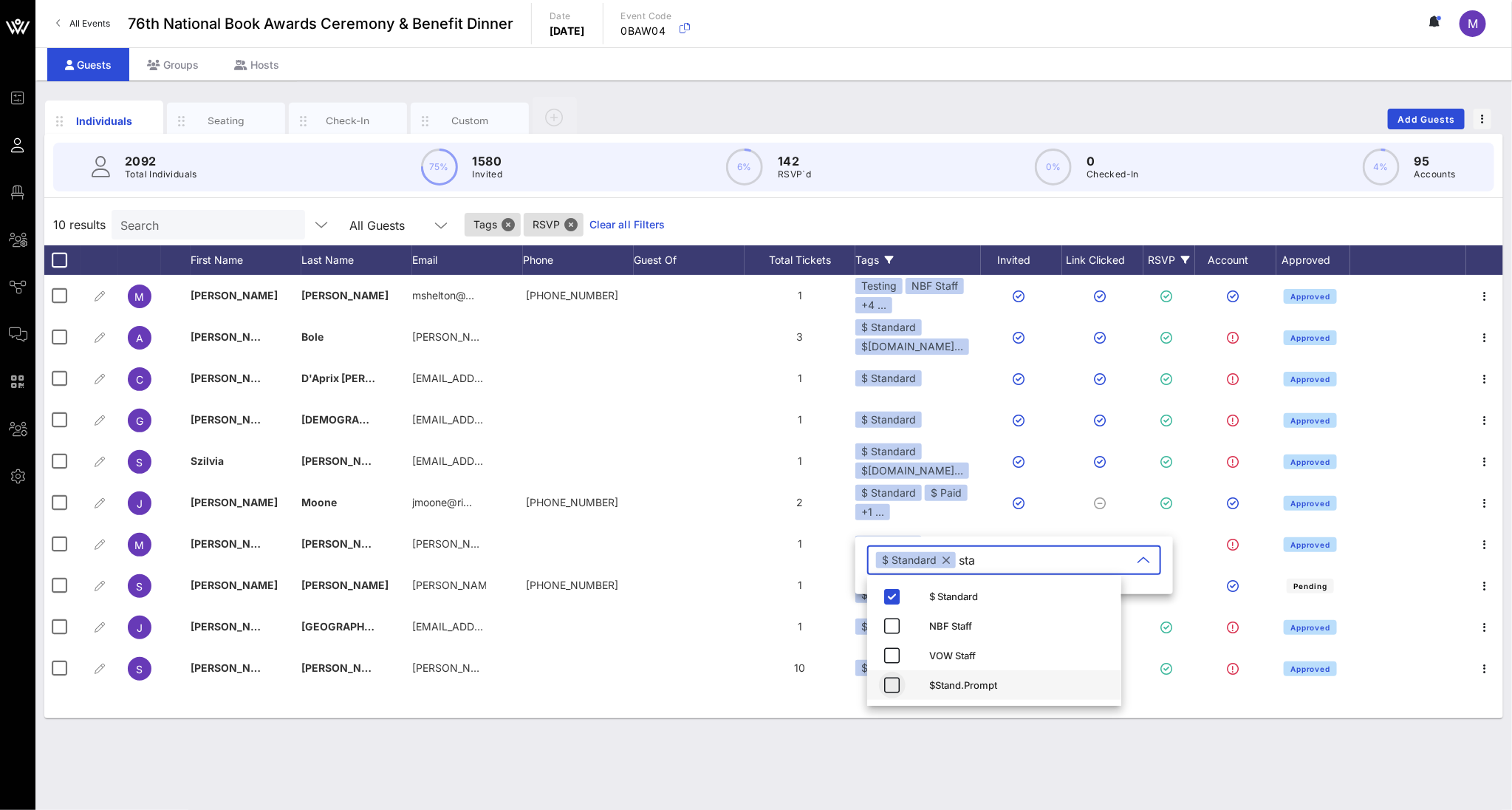
type input "sta"
drag, startPoint x: 892, startPoint y: 686, endPoint x: 903, endPoint y: 695, distance: 14.2
click at [891, 669] on icon "button" at bounding box center [892, 685] width 18 height 18
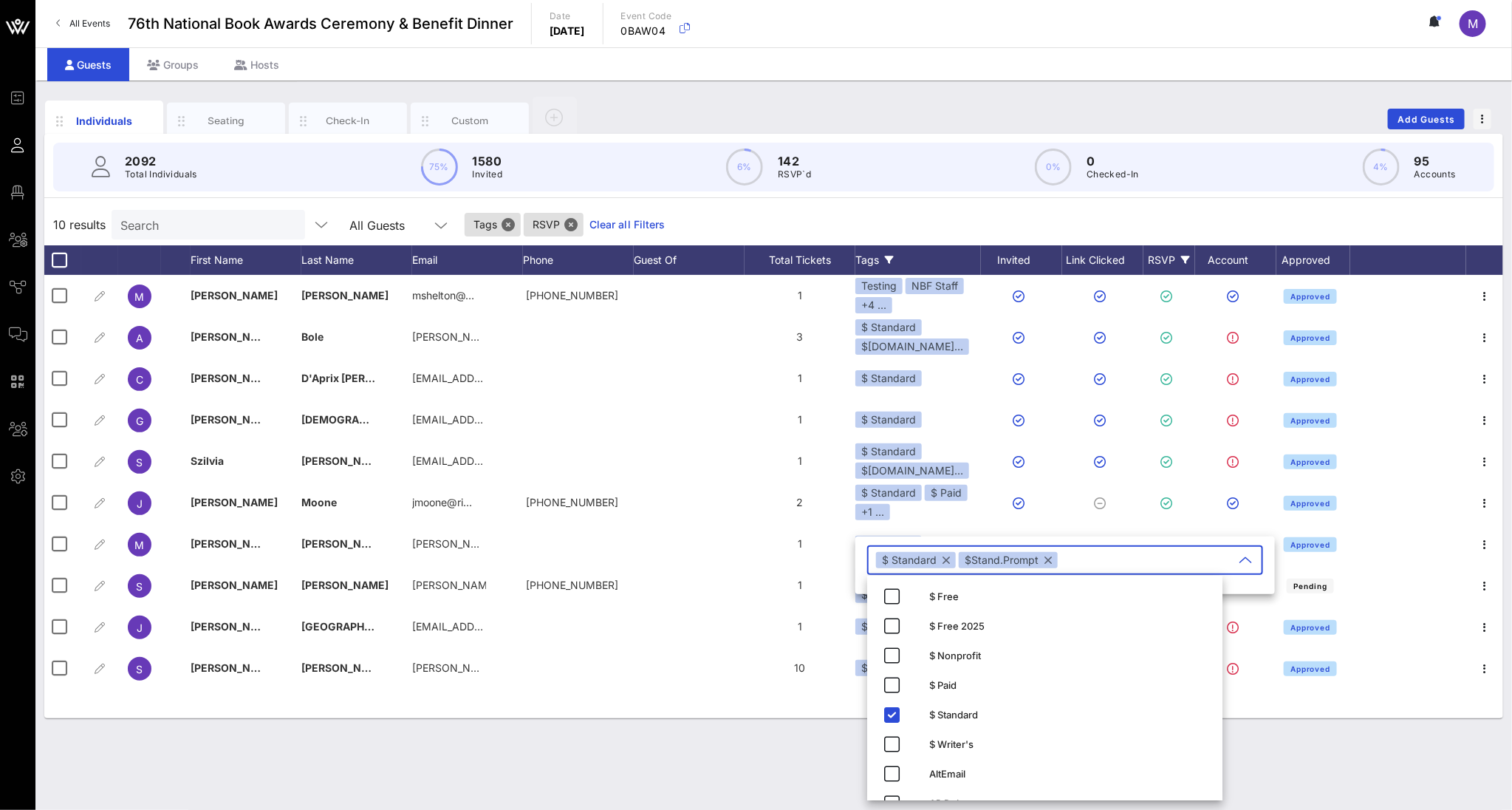
click at [751, 669] on div "Individuals Seating Check-In Custom Add Guests 2092 Total Individuals 75% 1580 …" at bounding box center [773, 445] width 1476 height 729
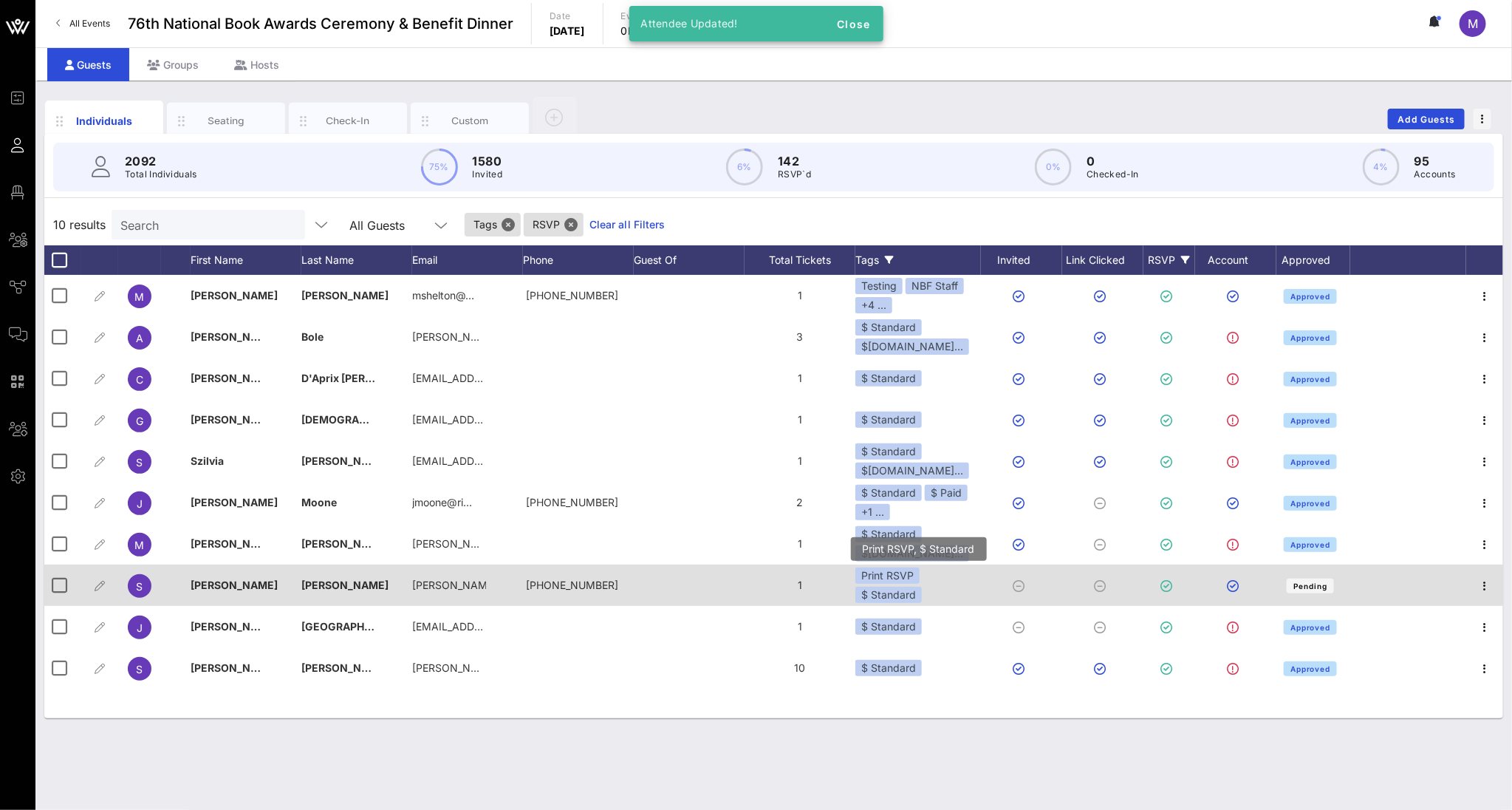
click at [929, 584] on div "Print RSVP $ Standard" at bounding box center [917, 585] width 125 height 36
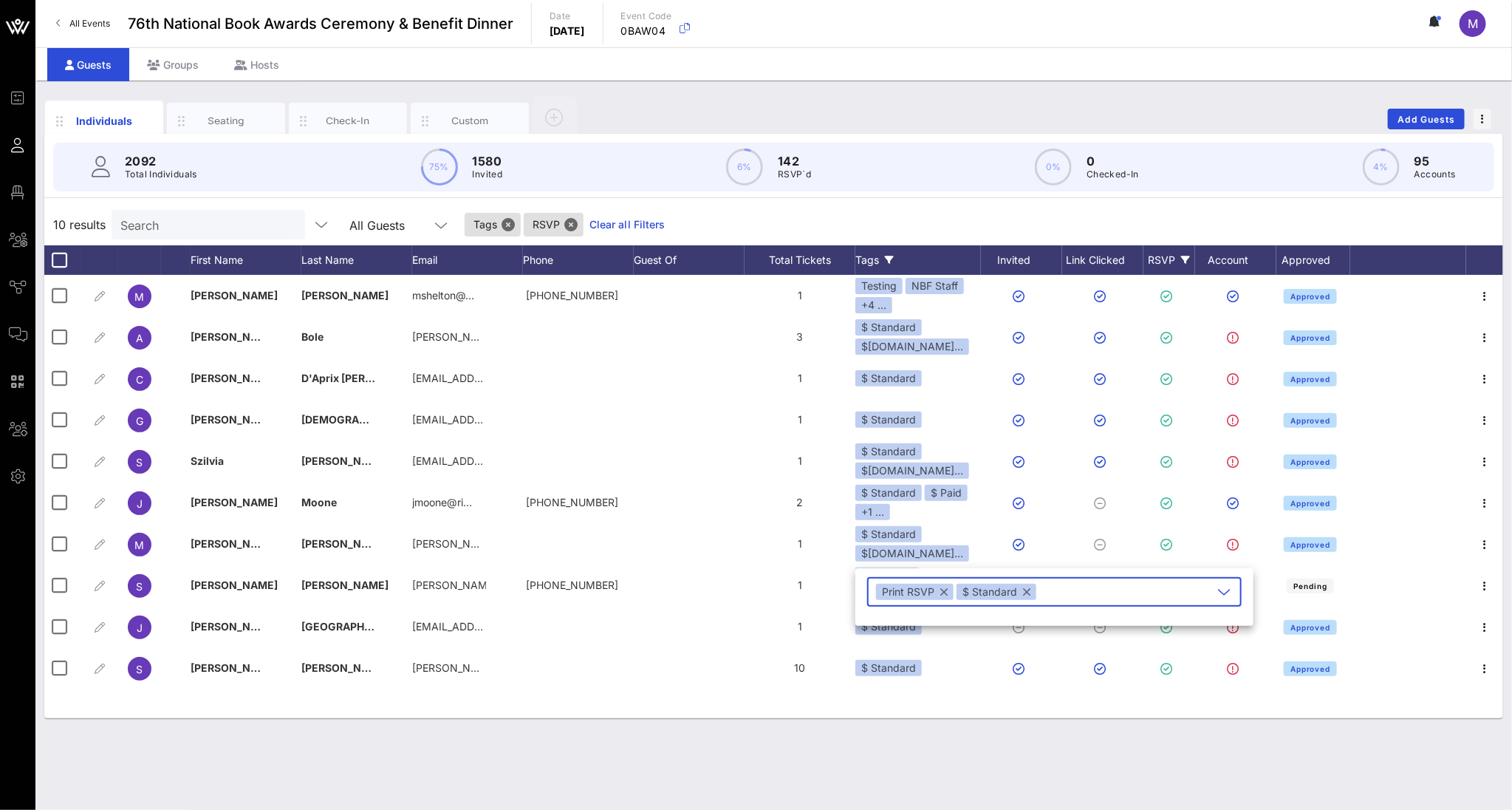
click at [891, 669] on div "Individuals Seating Check-In Custom Add Guests 2092 Total Individuals 75% 1580 …" at bounding box center [773, 445] width 1476 height 729
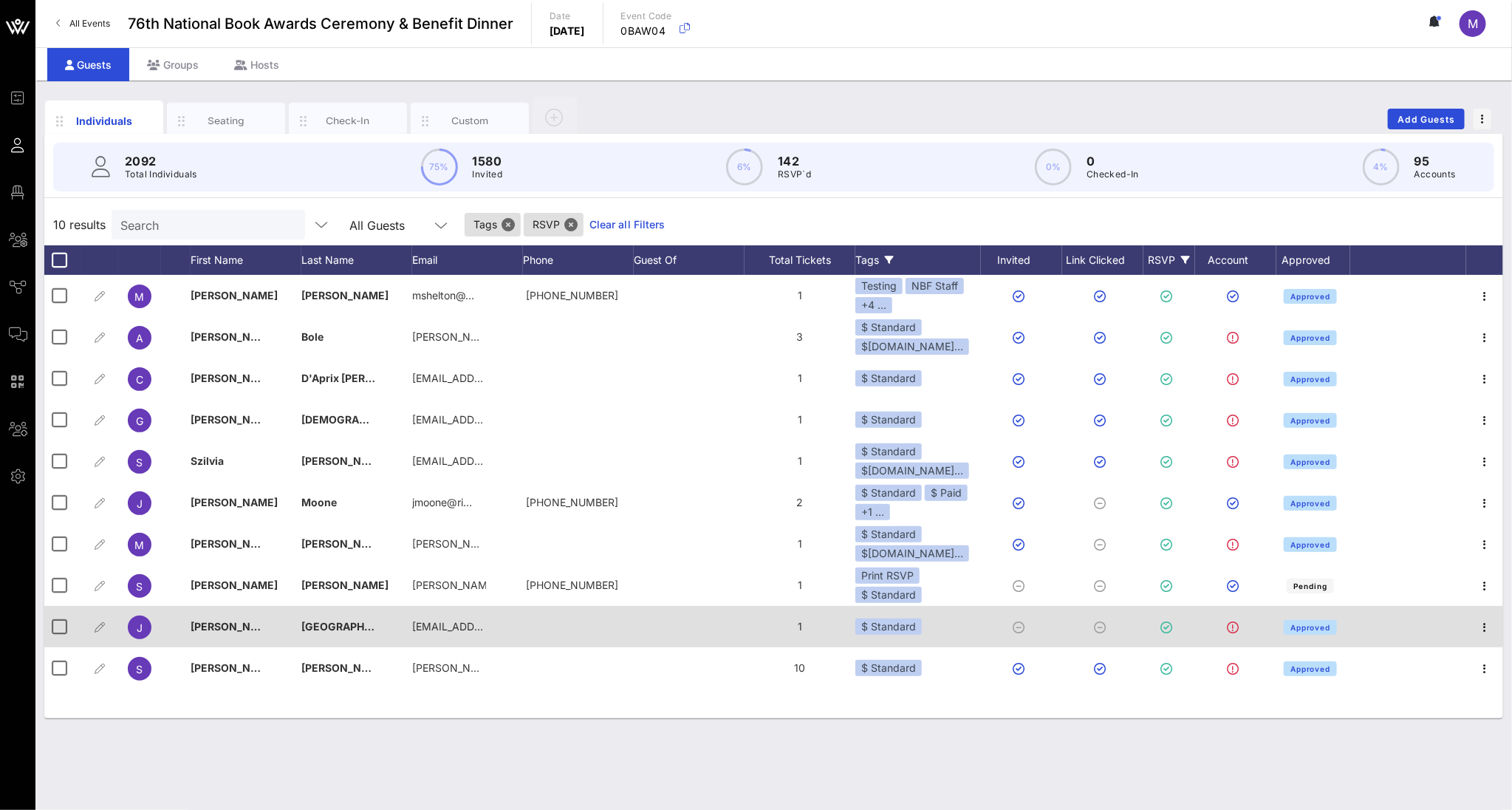
click at [924, 627] on div "$ Standard" at bounding box center [917, 626] width 125 height 41
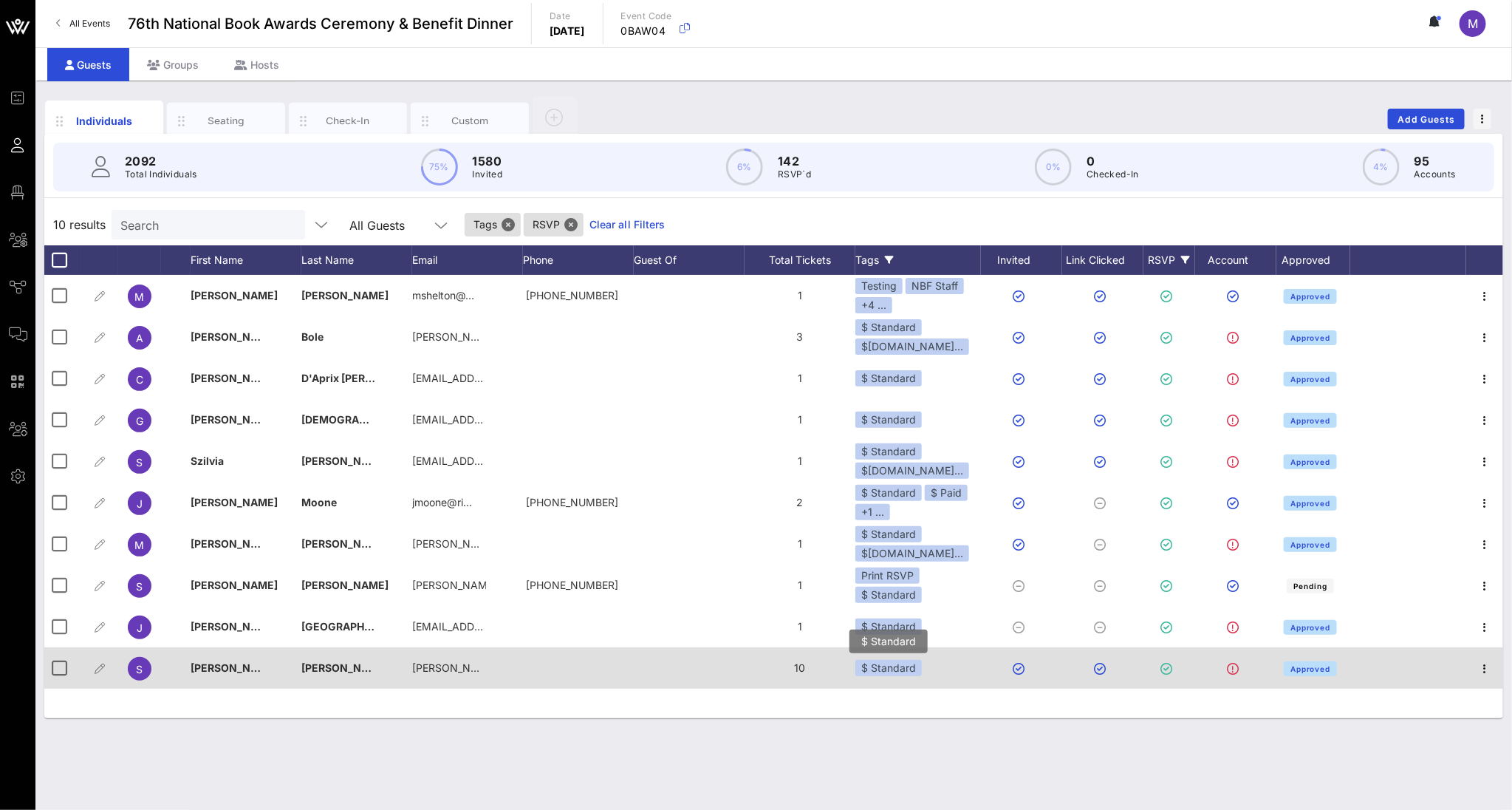
click at [914, 669] on div "$ Standard" at bounding box center [888, 668] width 66 height 16
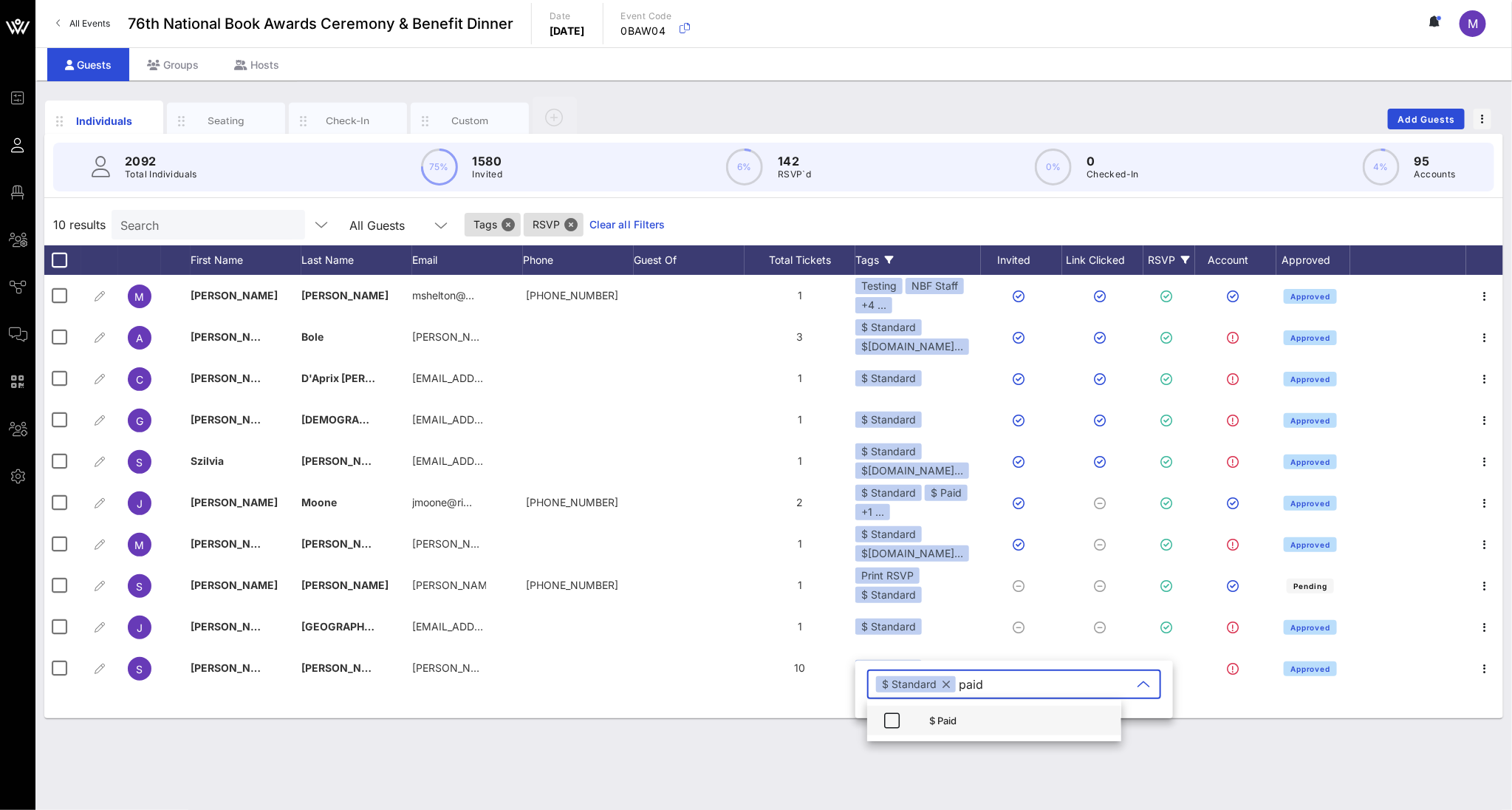
type input "paid"
click at [937, 669] on div "$ Paid" at bounding box center [1019, 719] width 180 height 23
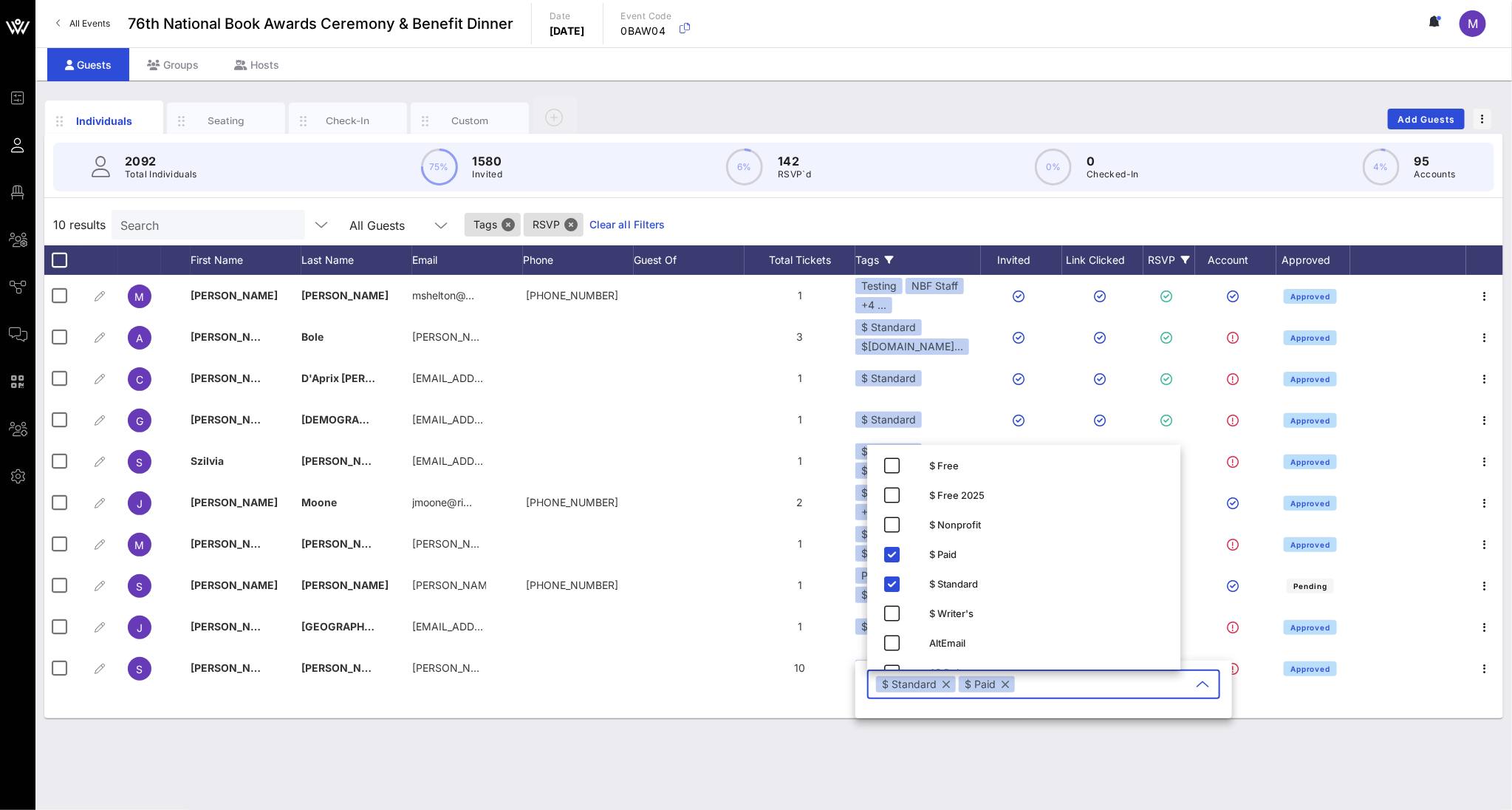
click at [900, 669] on div "Individuals Seating Check-In Custom Add Guests 2092 Total Individuals 75% 1580 …" at bounding box center [773, 445] width 1476 height 729
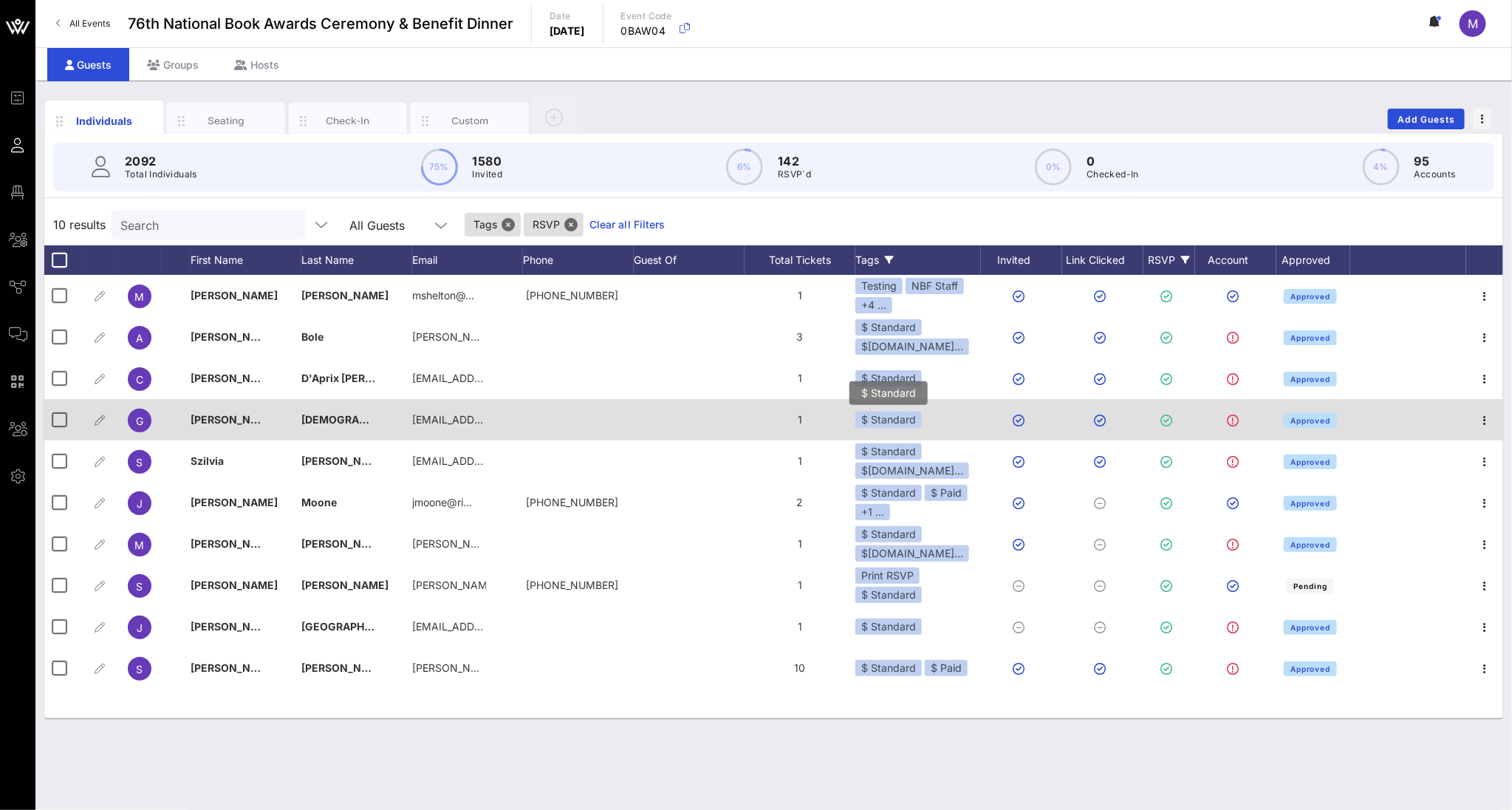
click at [917, 419] on div "$ Standard" at bounding box center [888, 420] width 66 height 16
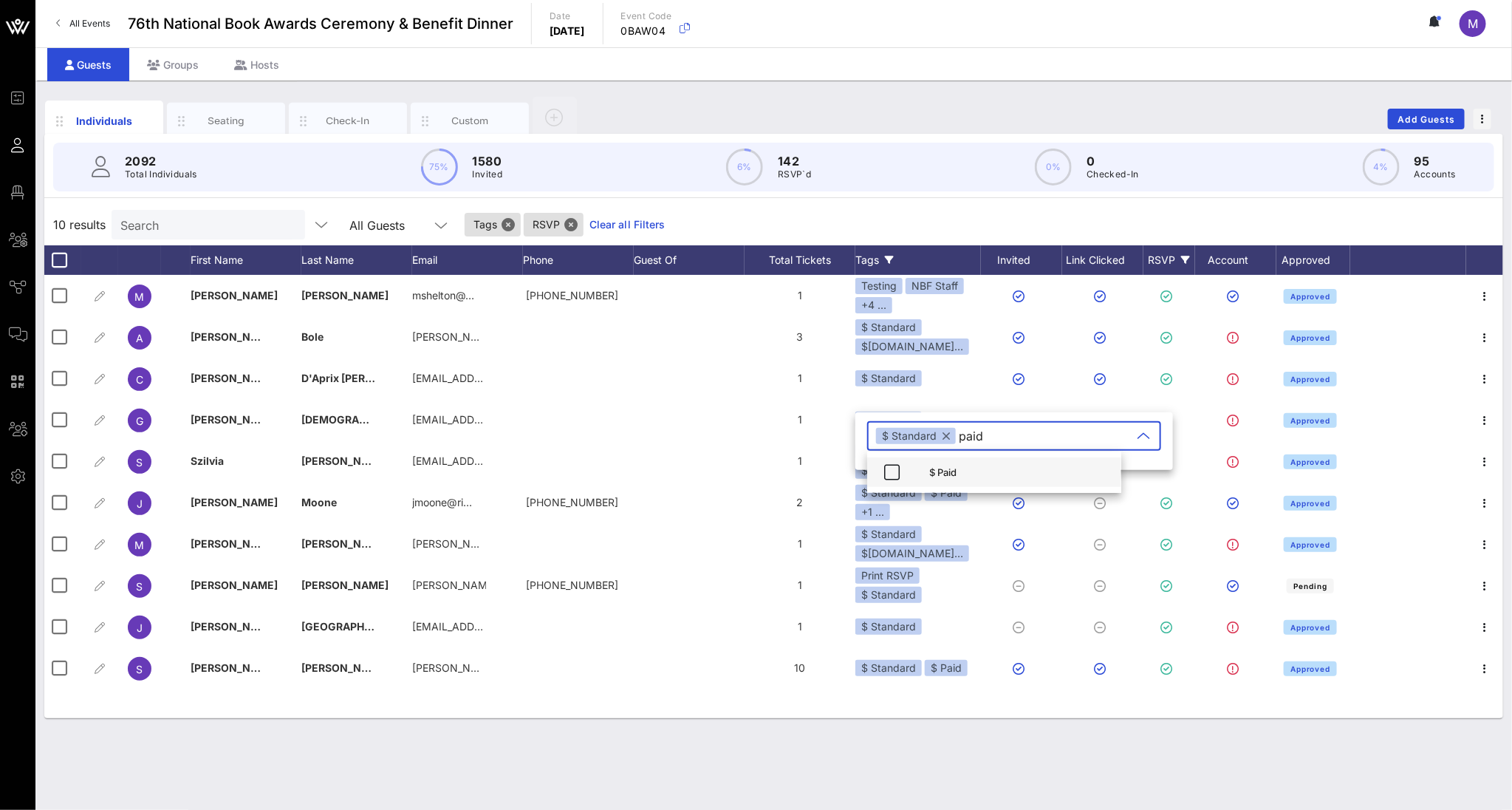
type input "paid"
click at [920, 466] on div "$ Paid" at bounding box center [994, 472] width 254 height 30
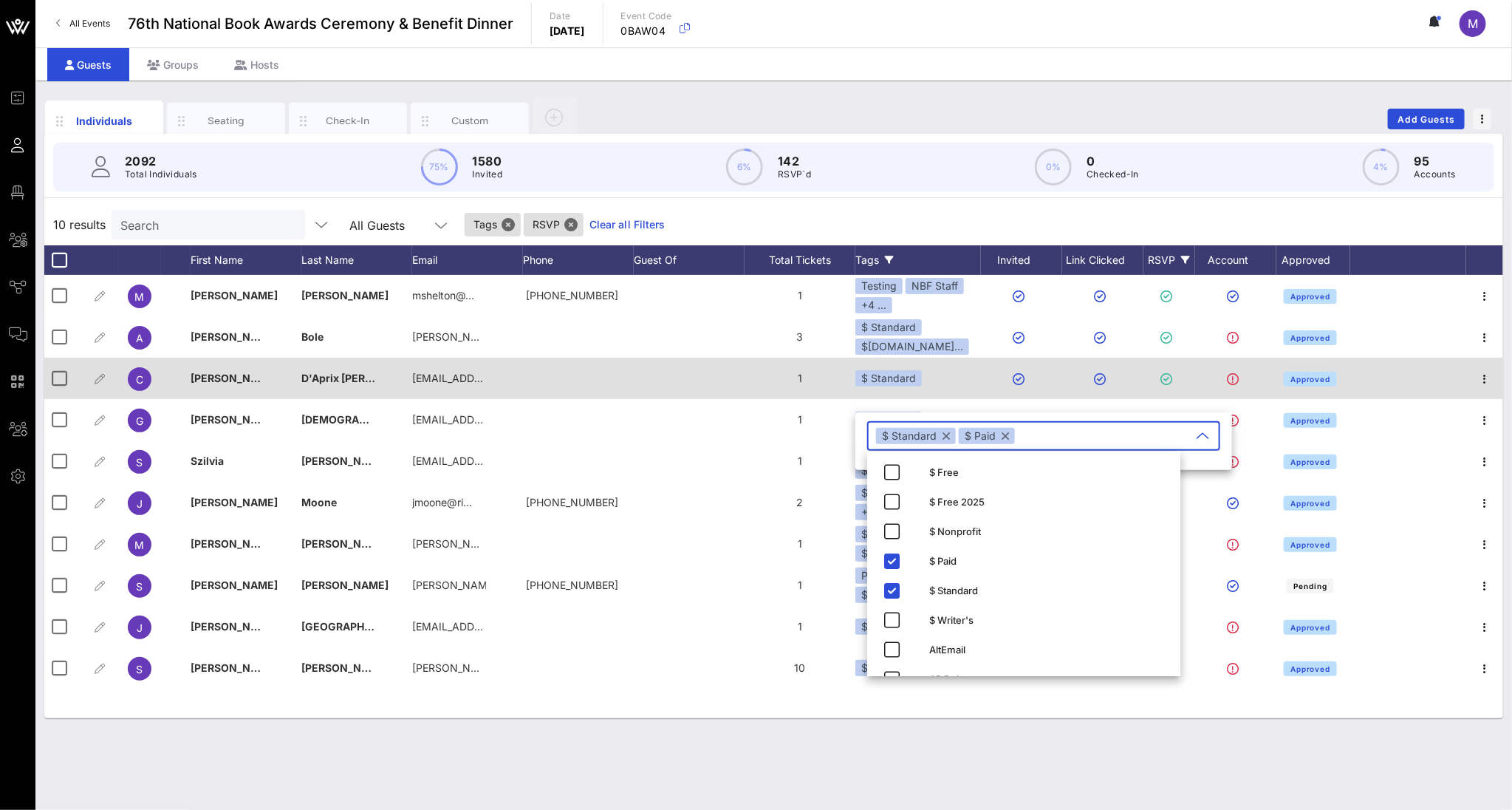
click at [957, 376] on div "$ Standard" at bounding box center [917, 378] width 125 height 41
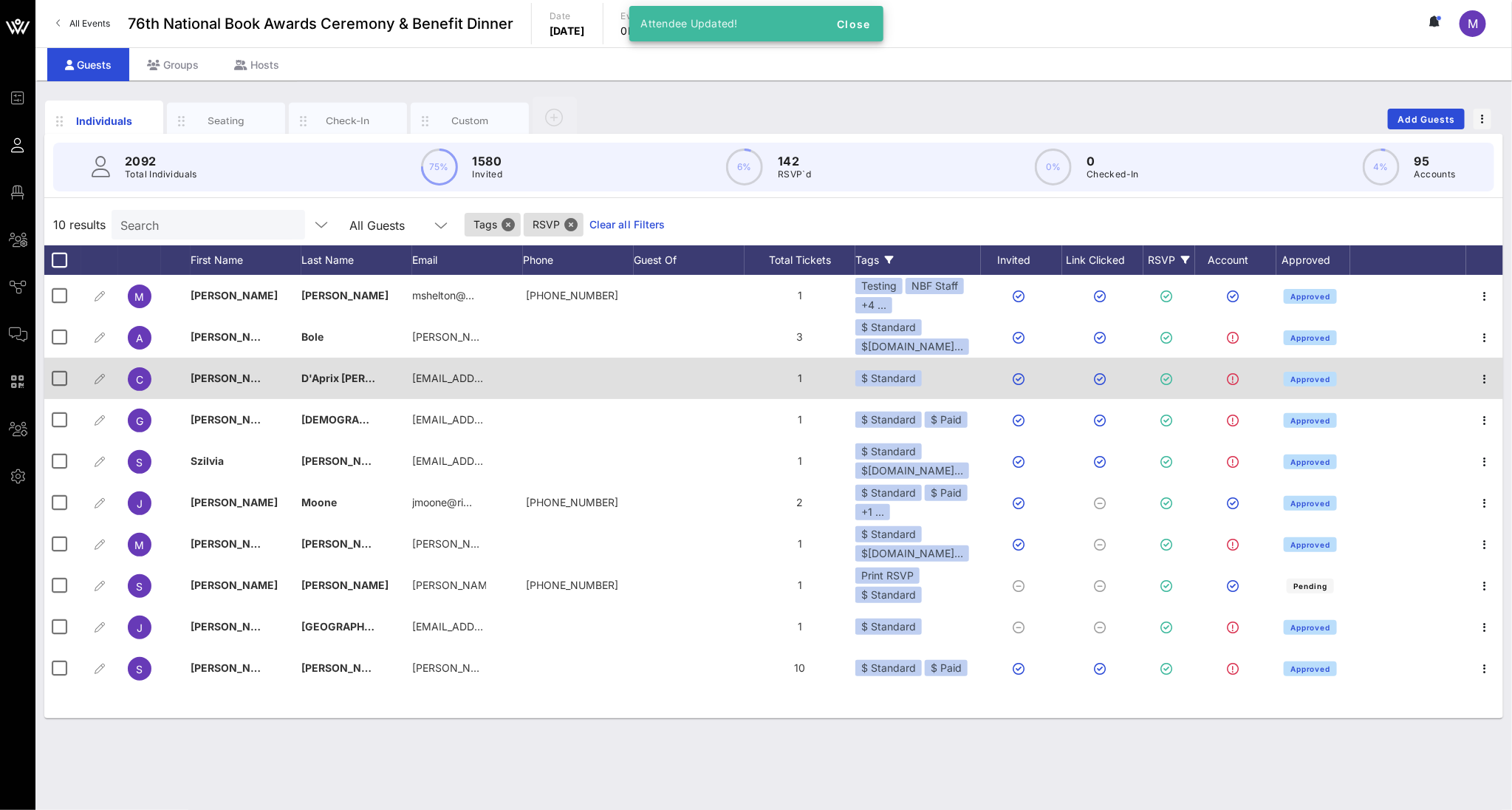
click at [946, 378] on div "$ Standard" at bounding box center [917, 378] width 125 height 41
click at [914, 378] on div "$ Standard" at bounding box center [888, 378] width 66 height 16
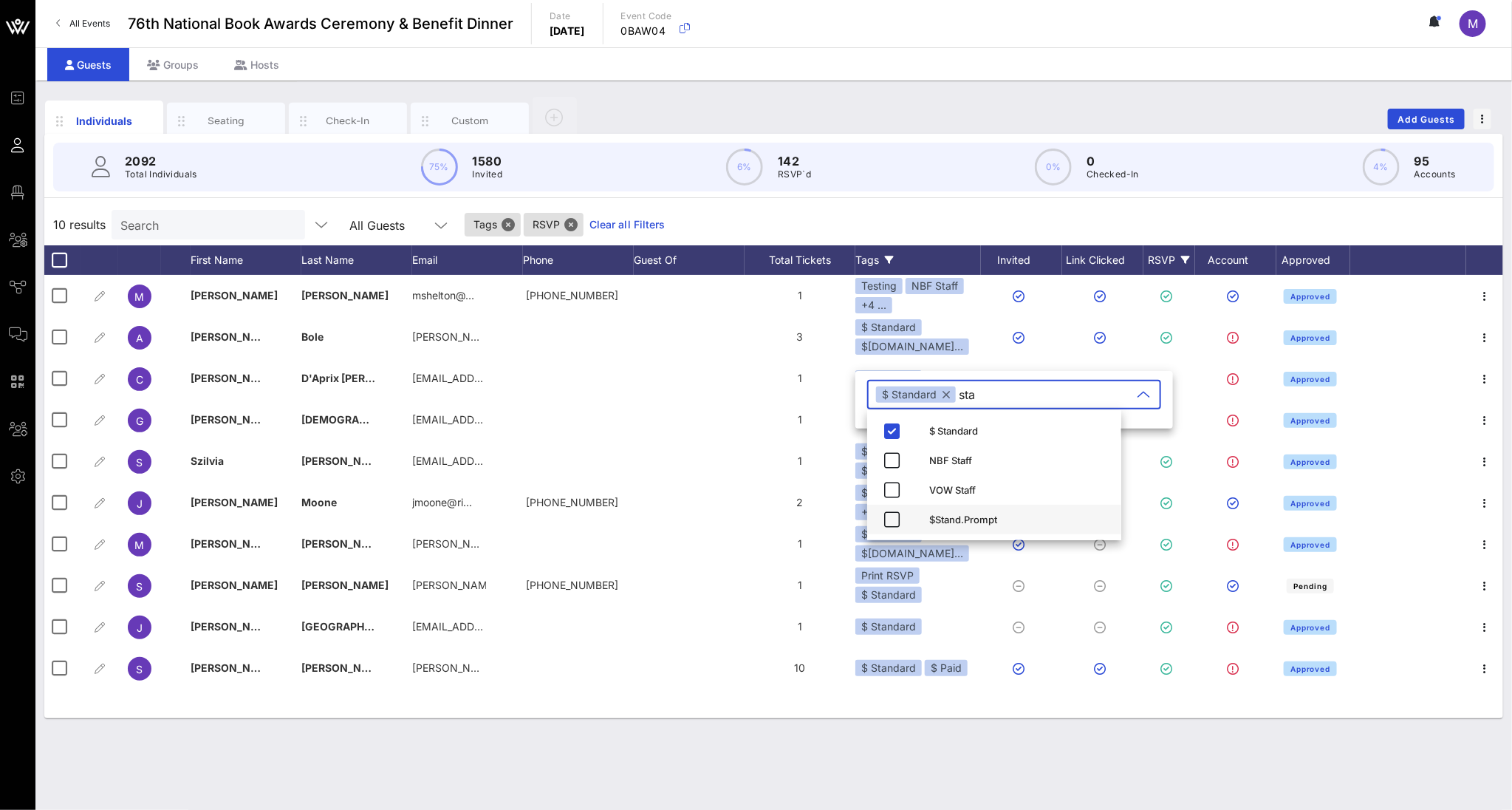
type input "sta"
click at [986, 514] on div "$Stand.Prompt" at bounding box center [1019, 519] width 180 height 12
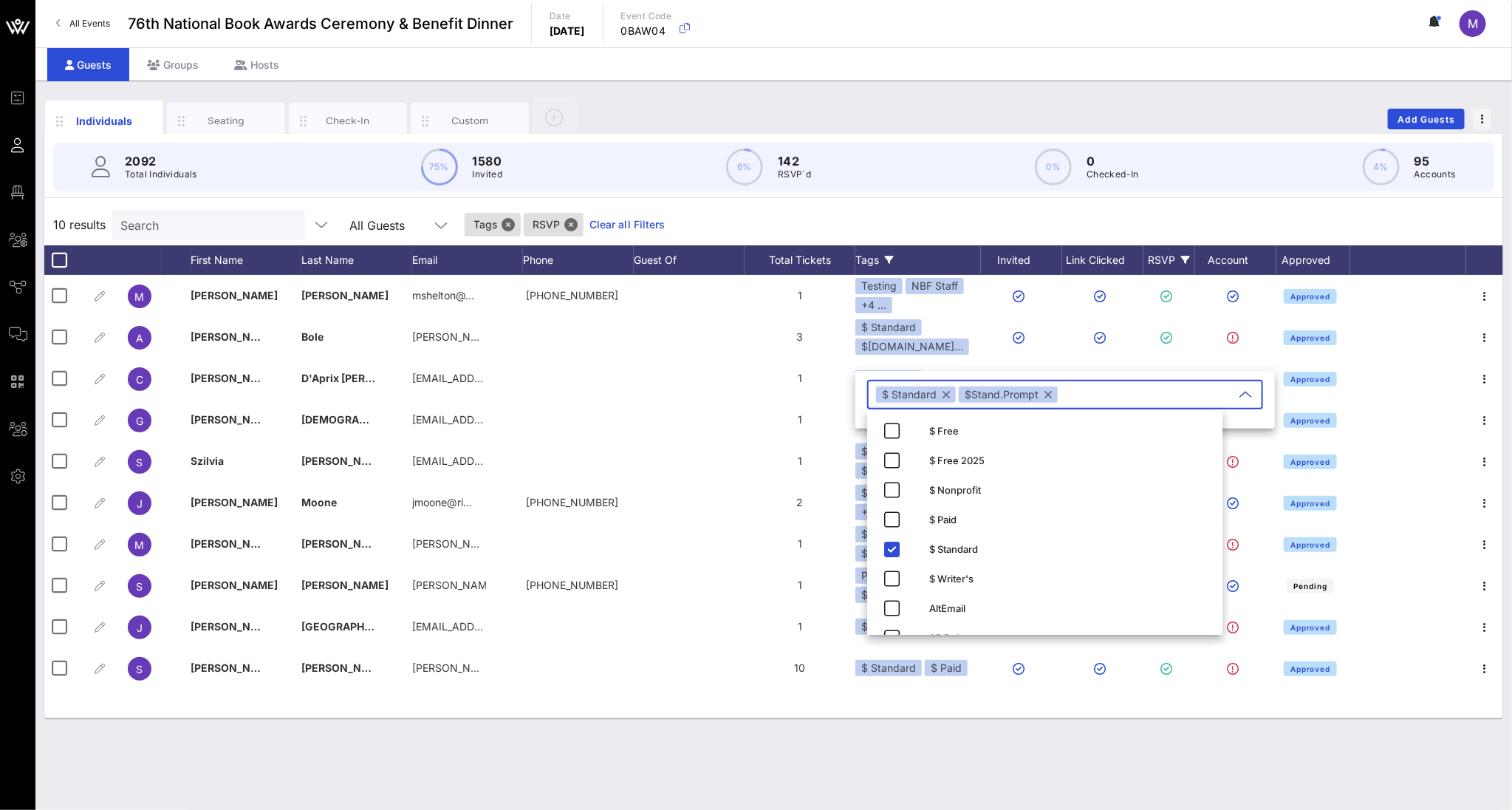
click at [776, 669] on div "Individuals Seating Check-In Custom Add Guests 2092 Total Individuals 75% 1580 …" at bounding box center [773, 445] width 1476 height 729
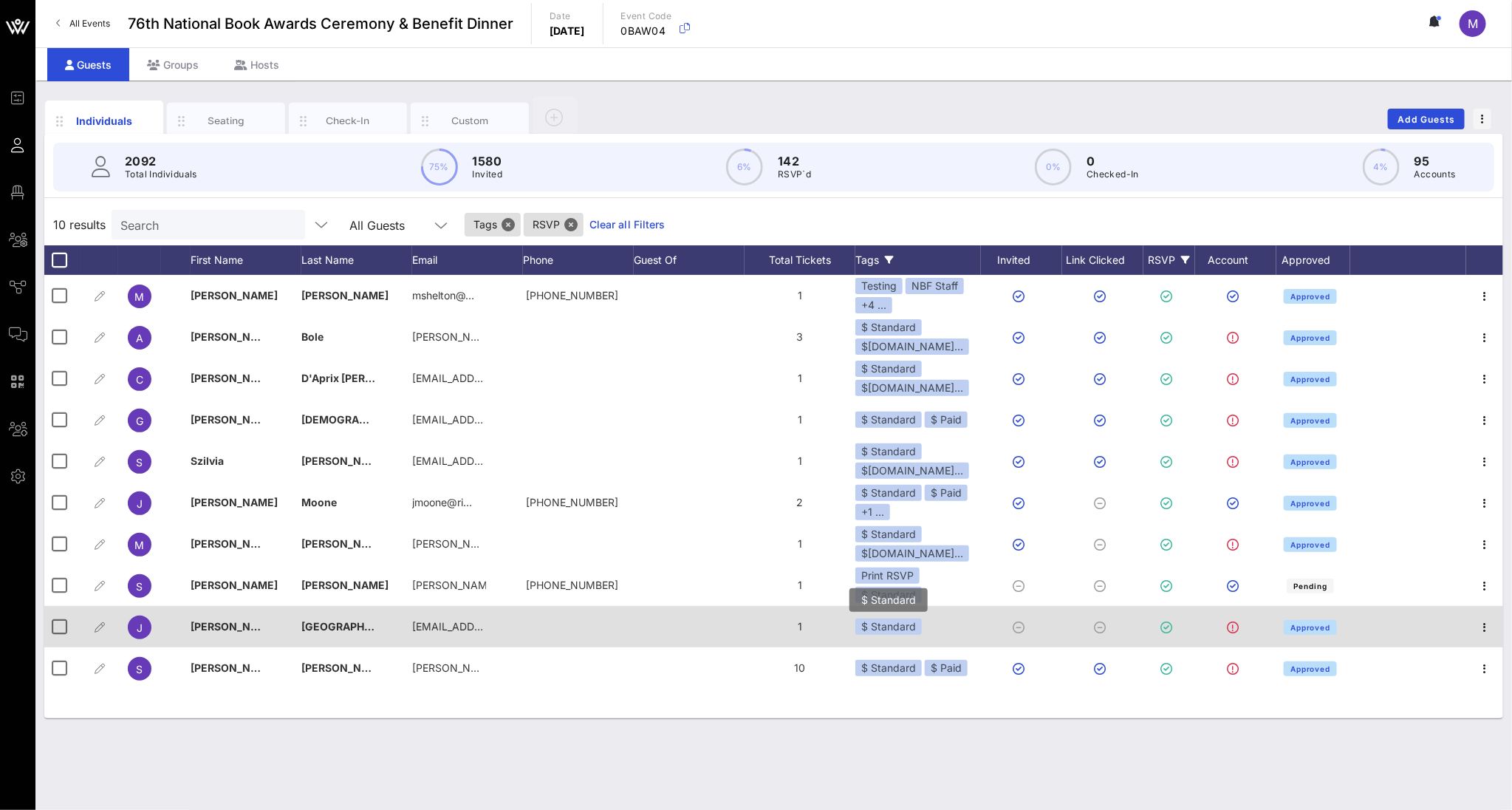
click at [913, 632] on div "$ Standard" at bounding box center [888, 626] width 66 height 16
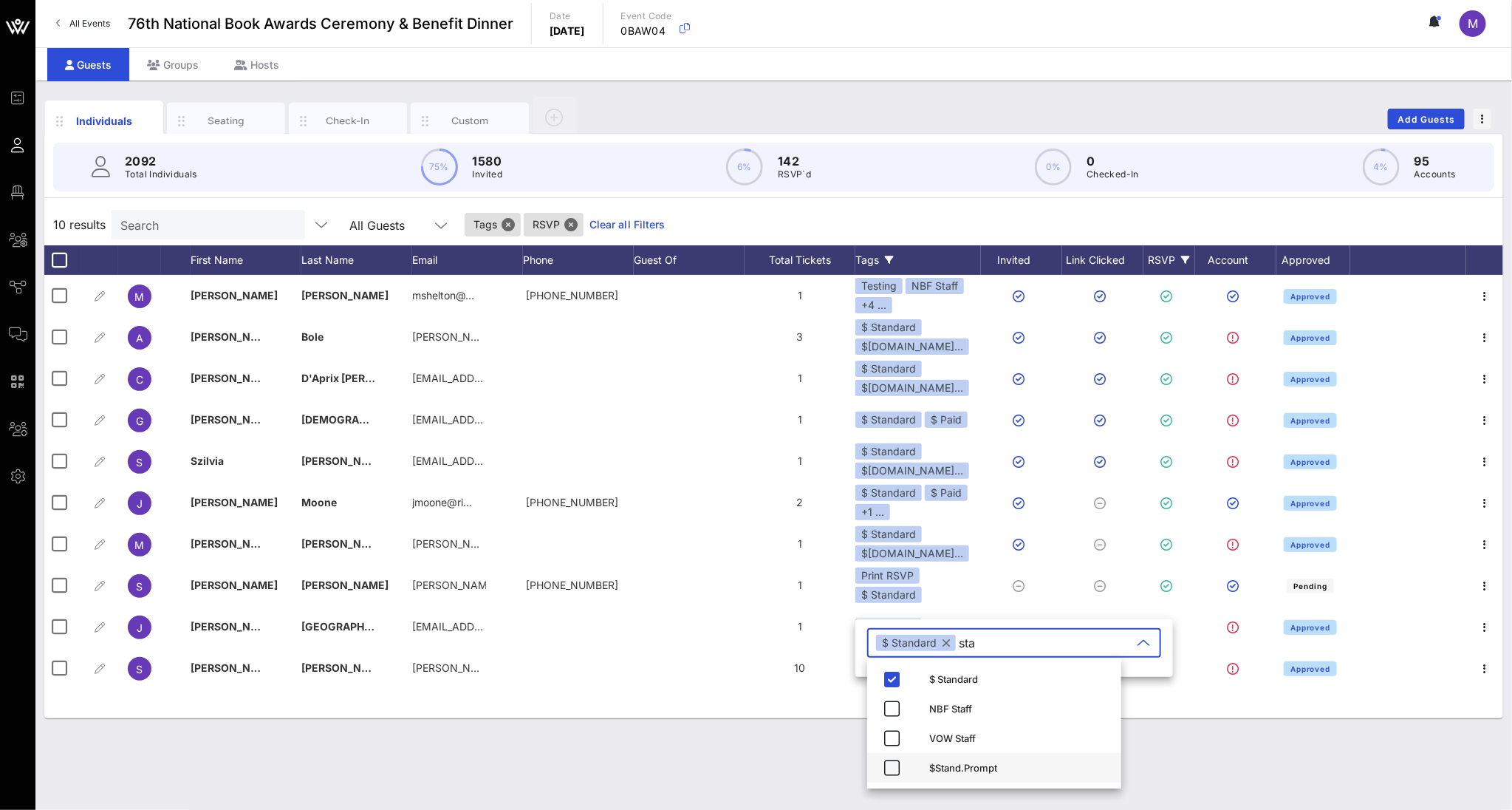
type input "sta"
click at [911, 669] on div "$Stand.Prompt" at bounding box center [994, 767] width 254 height 30
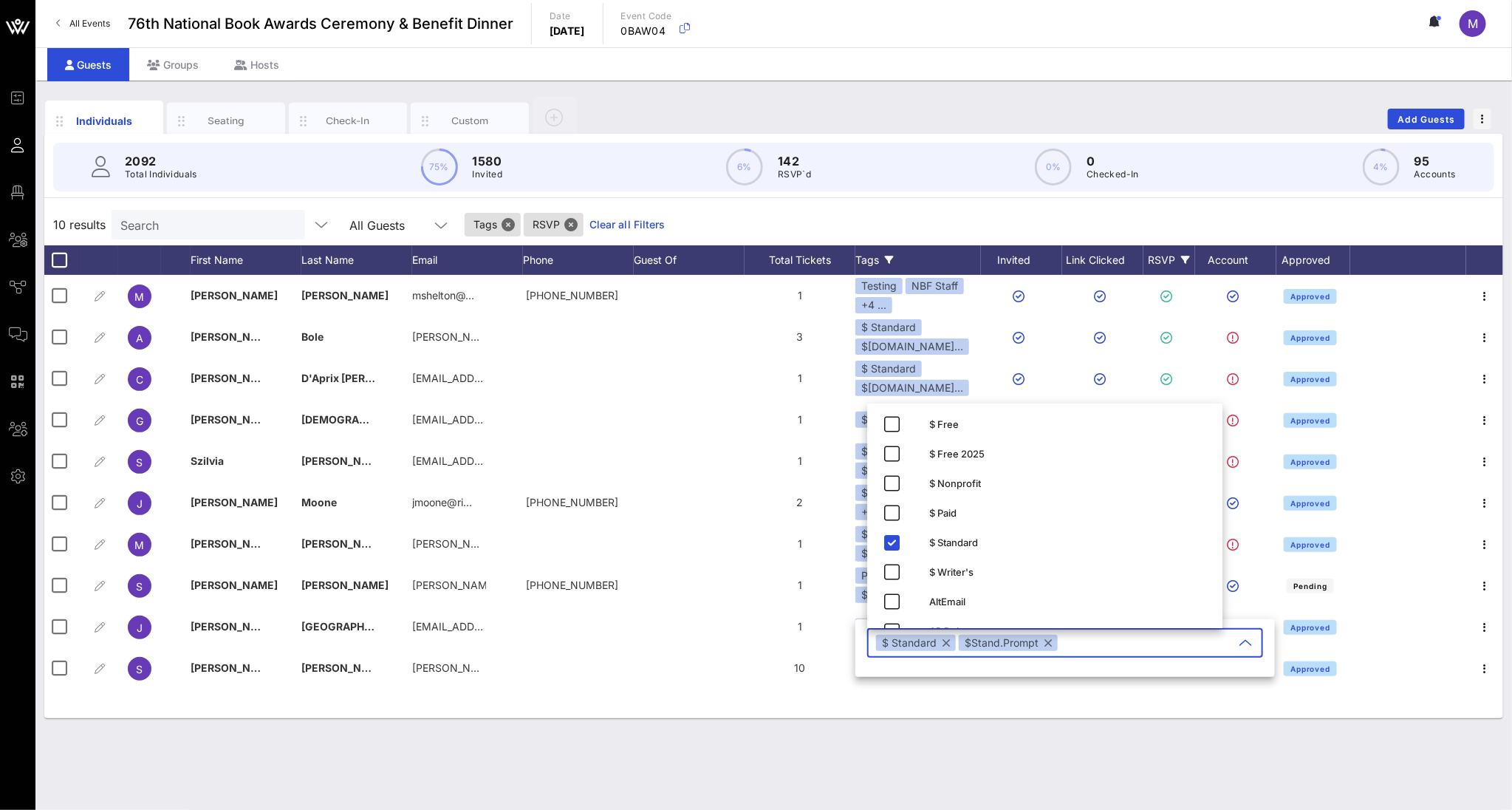
click at [845, 669] on div "Individuals Seating Check-In Custom Add Guests 2092 Total Individuals 75% 1580 …" at bounding box center [773, 445] width 1476 height 729
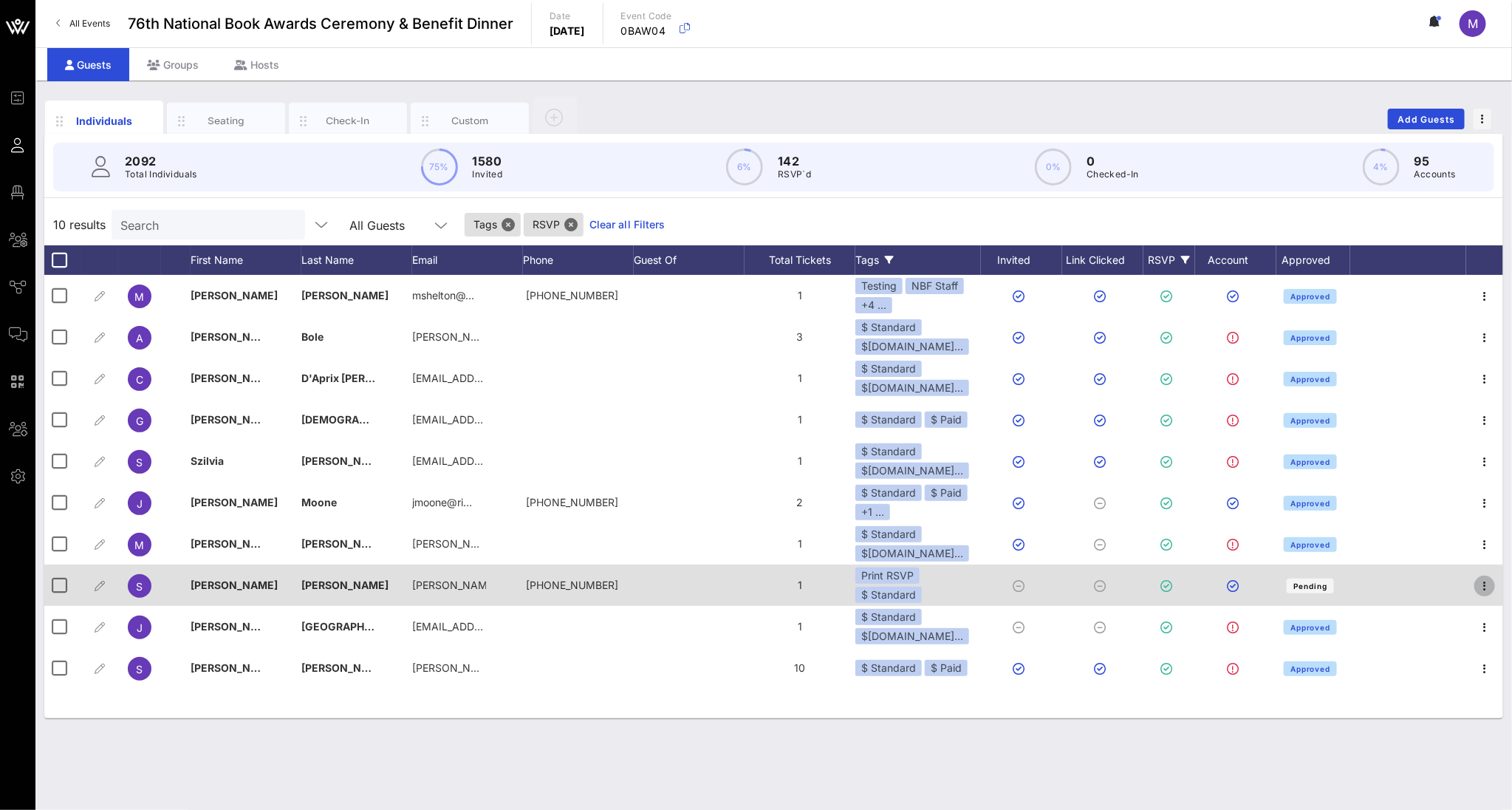
click at [1215, 586] on icon "button" at bounding box center [1485, 586] width 18 height 18
click at [1215, 581] on span "Pending" at bounding box center [1310, 585] width 34 height 9
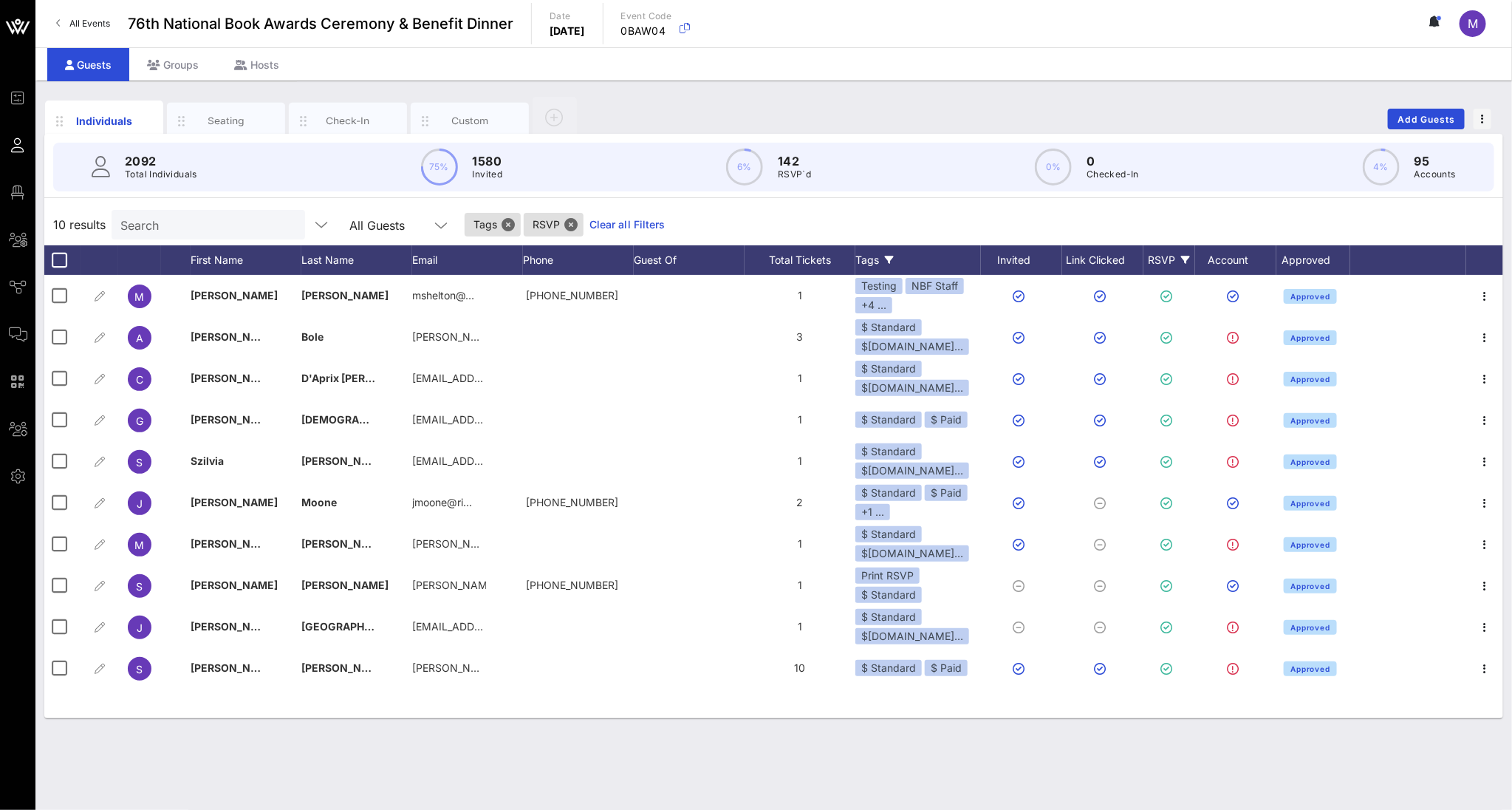
click at [885, 262] on icon at bounding box center [889, 259] width 9 height 9
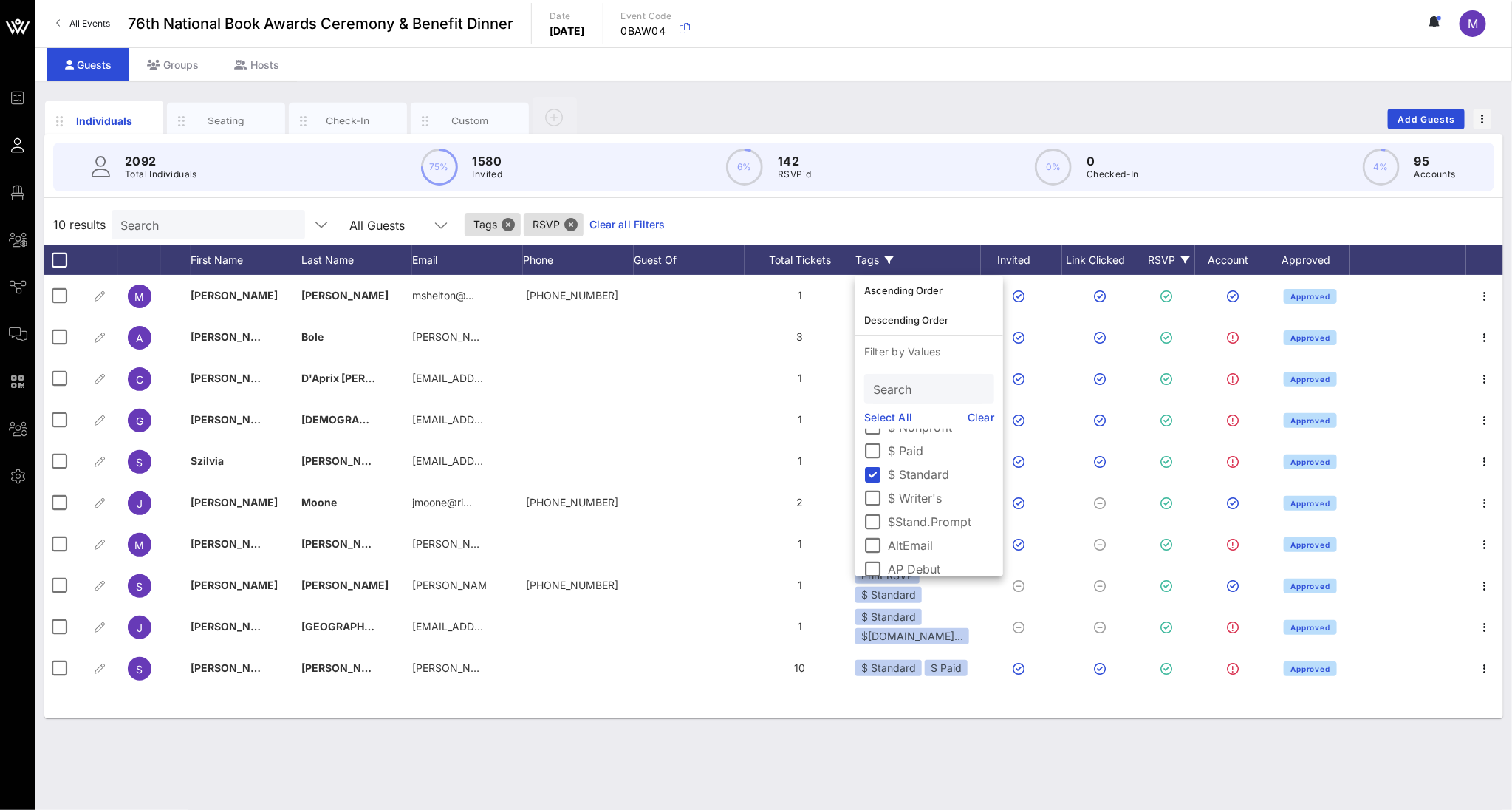
scroll to position [0, 0]
click at [839, 669] on div "Individuals Seating Check-In Custom Add Guests 2092 Total Individuals 75% 1580 …" at bounding box center [773, 445] width 1476 height 729
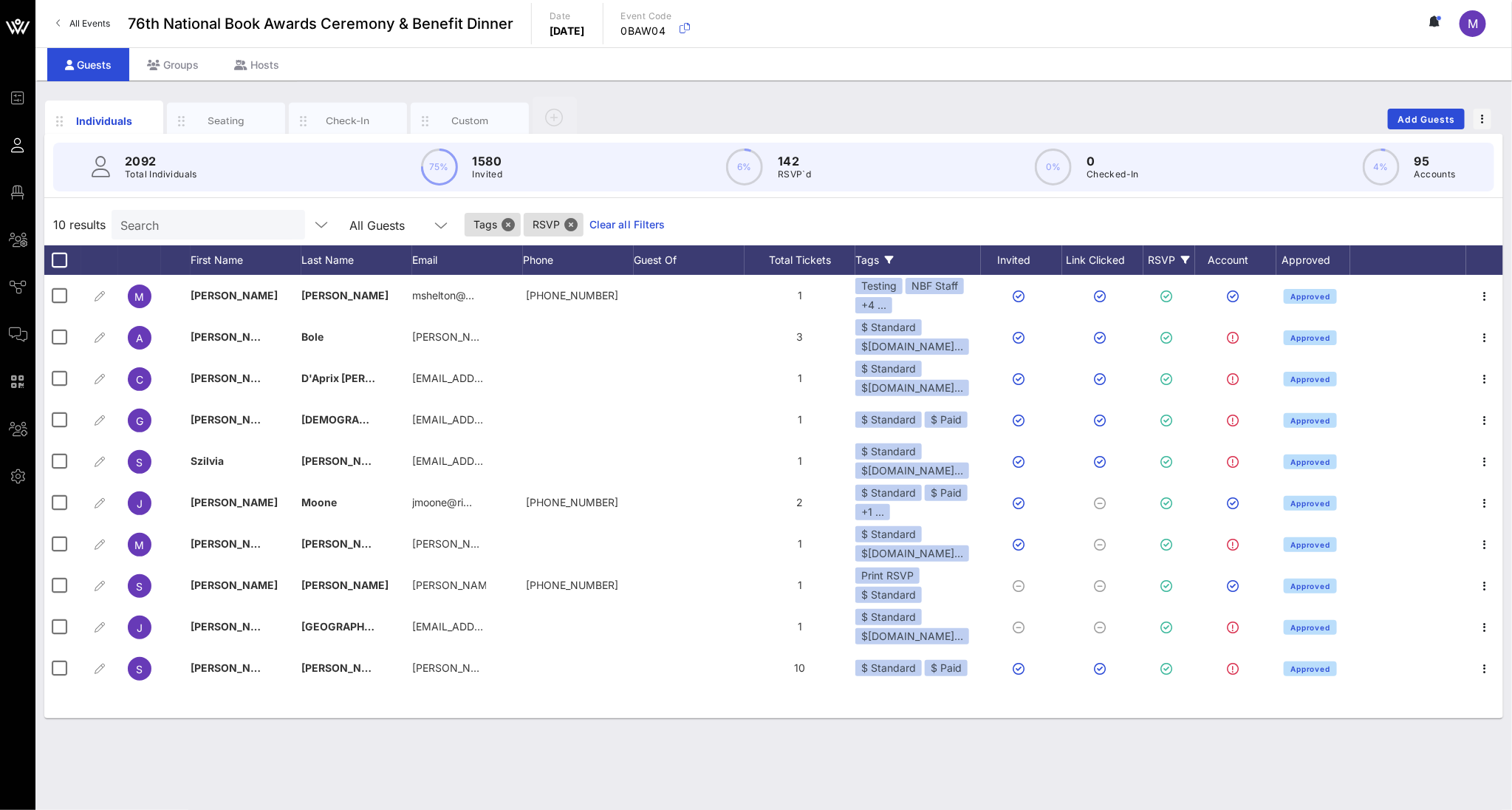
click at [892, 251] on div "Tags" at bounding box center [917, 259] width 125 height 30
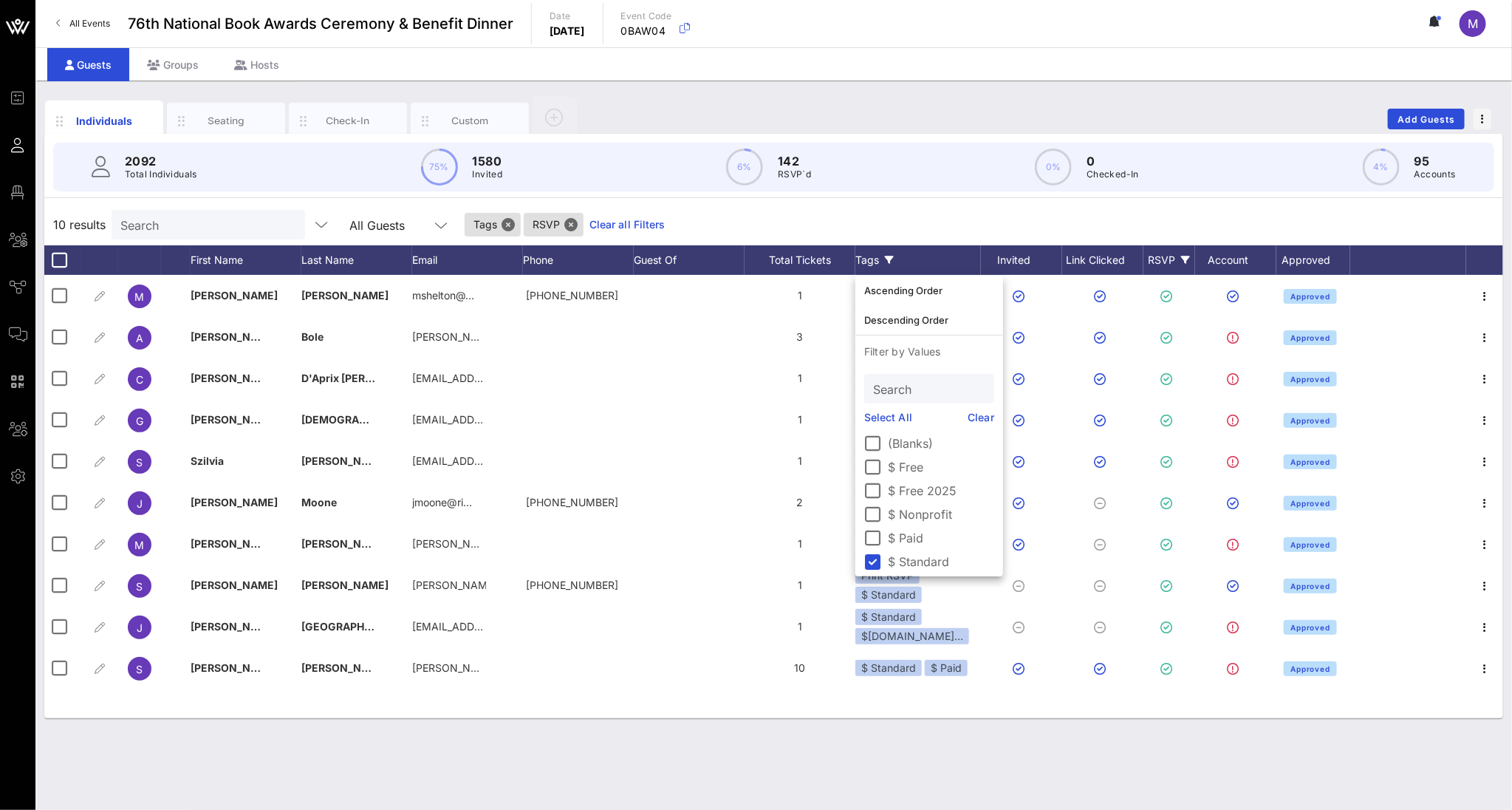
click at [982, 411] on link "Clear" at bounding box center [981, 417] width 27 height 16
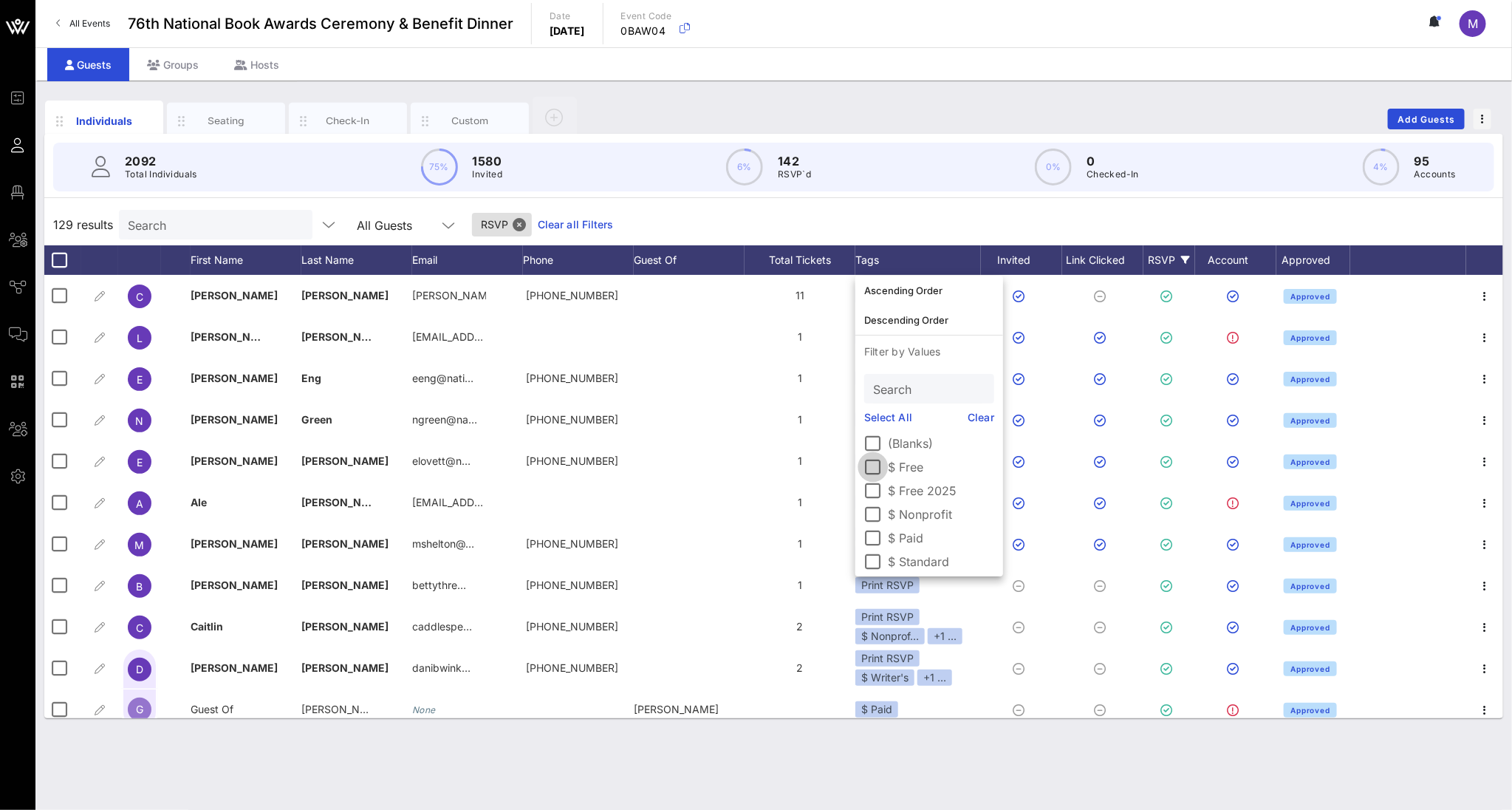
click at [872, 466] on div at bounding box center [873, 466] width 25 height 25
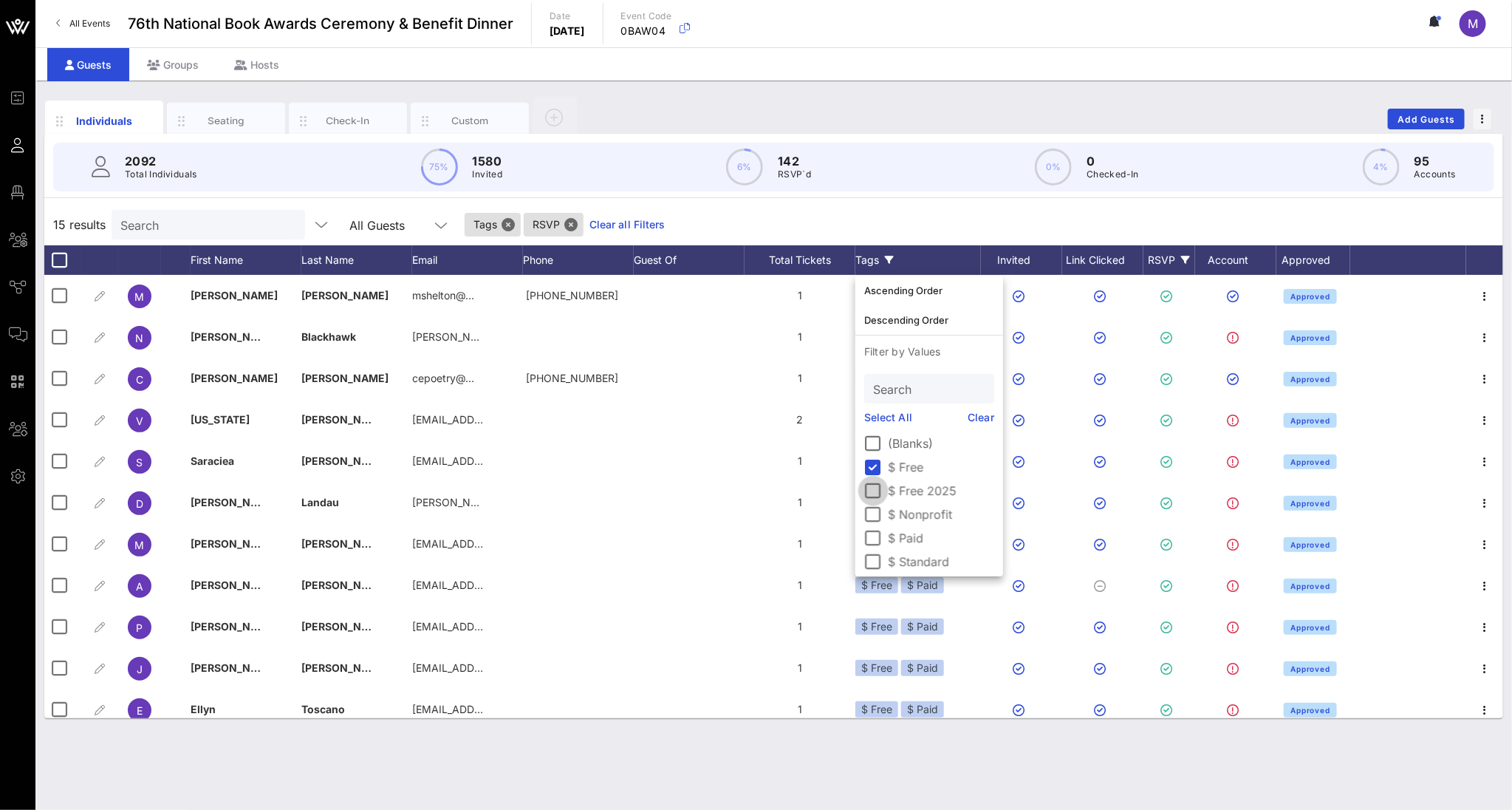
click at [876, 491] on div at bounding box center [873, 490] width 25 height 25
click at [684, 669] on div "Individuals Seating Check-In Custom Add Guests 2092 Total Individuals 75% 1580 …" at bounding box center [773, 445] width 1476 height 729
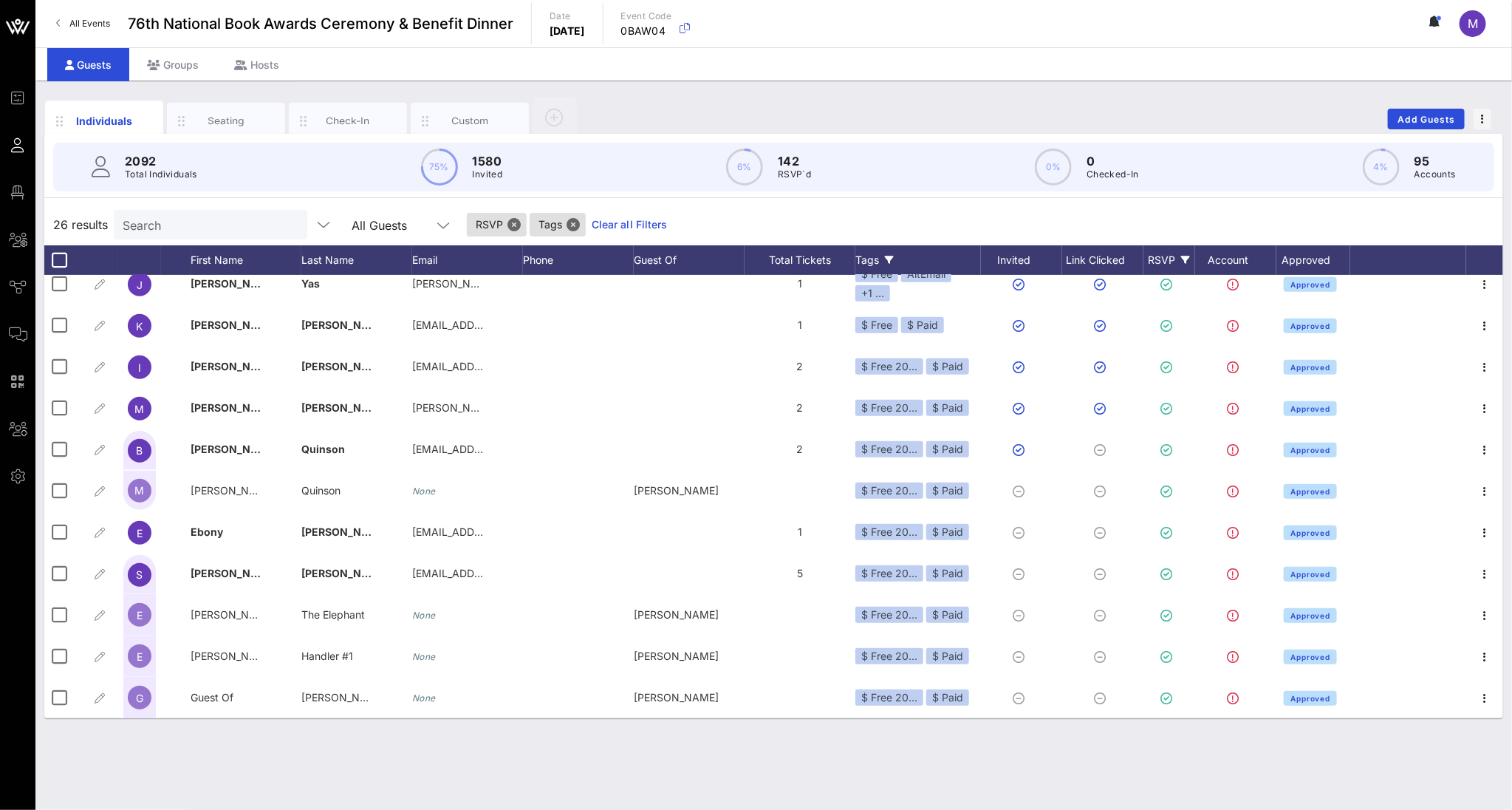
scroll to position [632, 0]
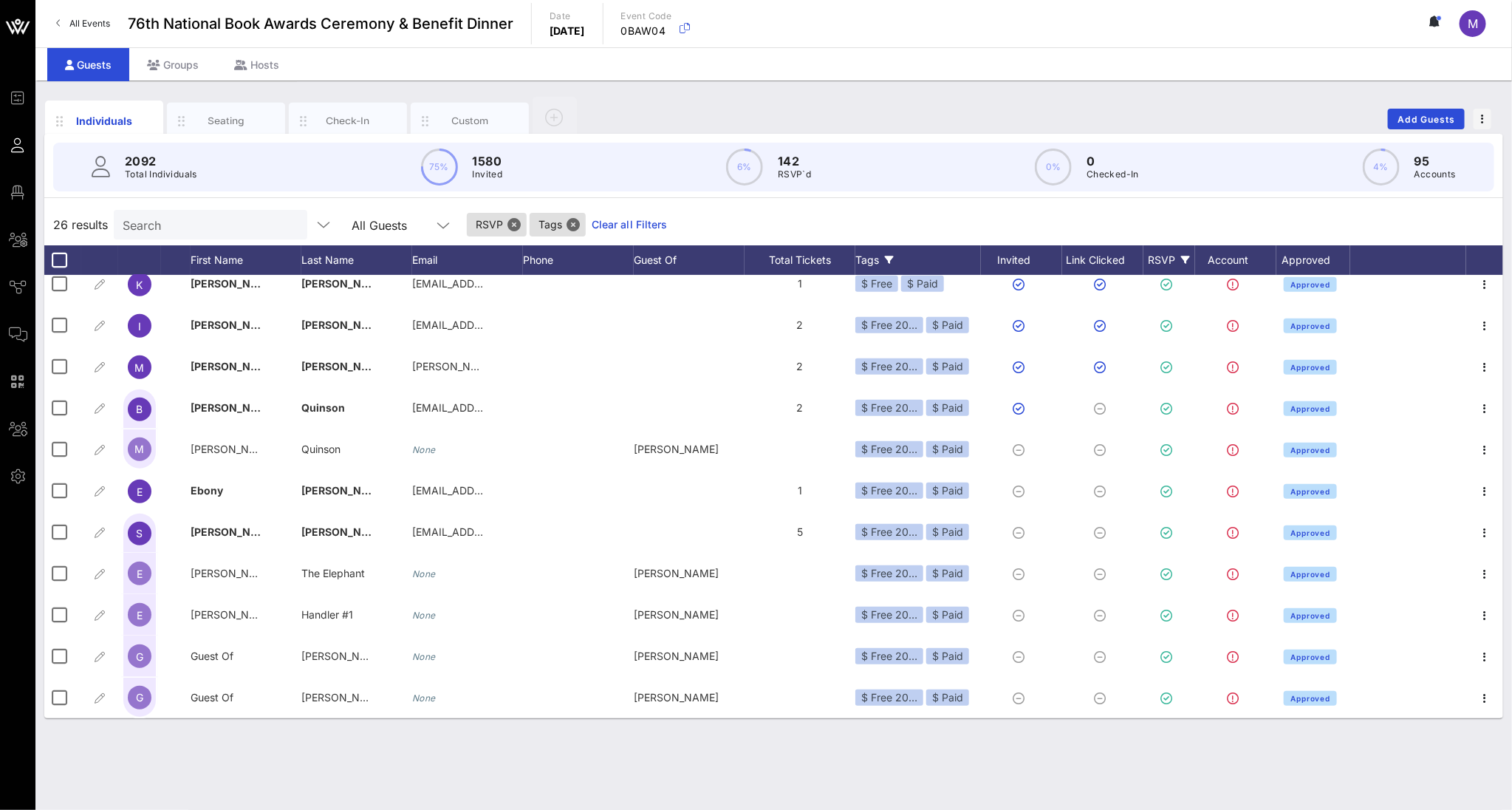
click at [891, 253] on div "Tags" at bounding box center [917, 259] width 125 height 30
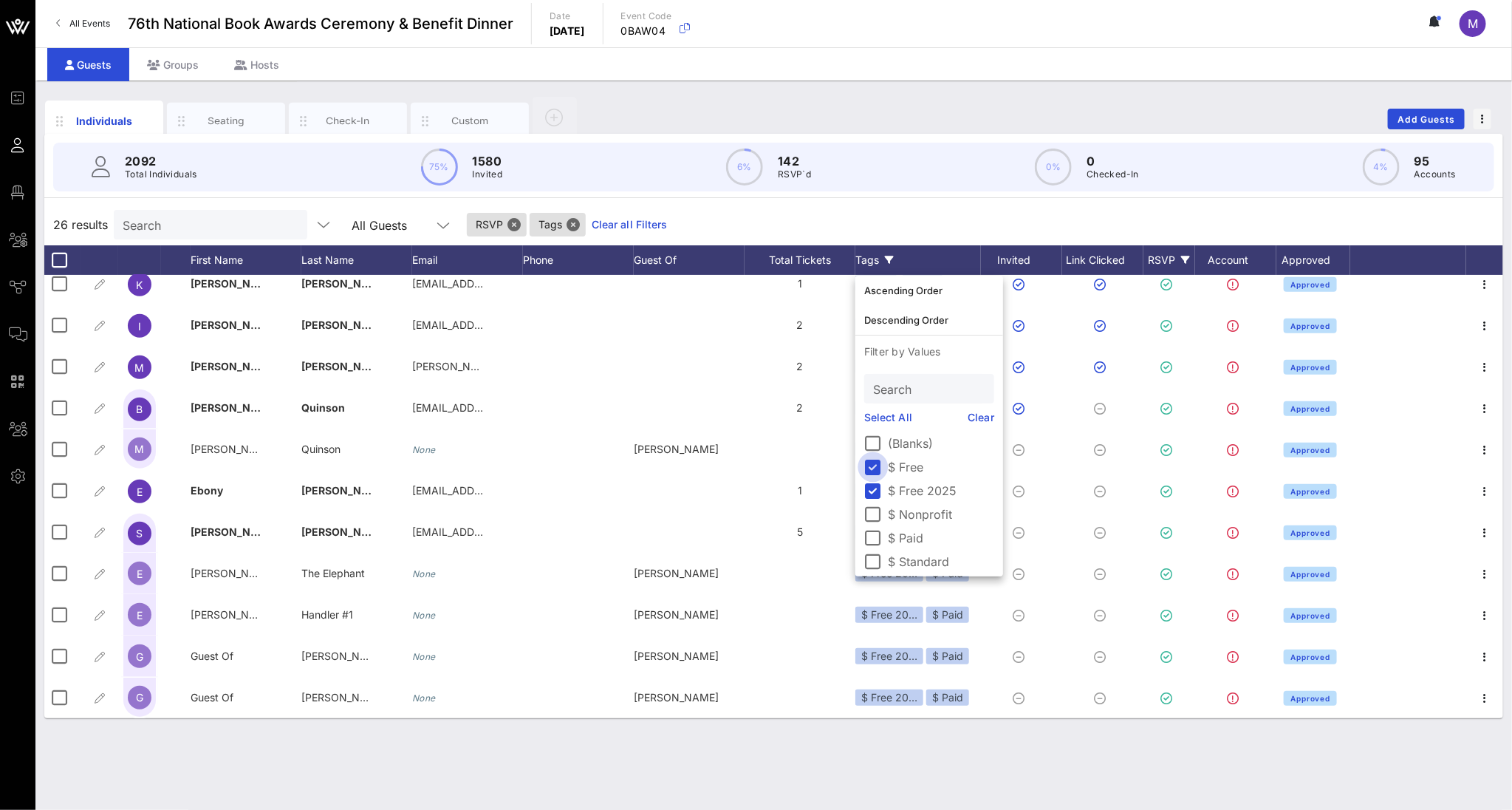
click at [869, 467] on div at bounding box center [873, 466] width 25 height 25
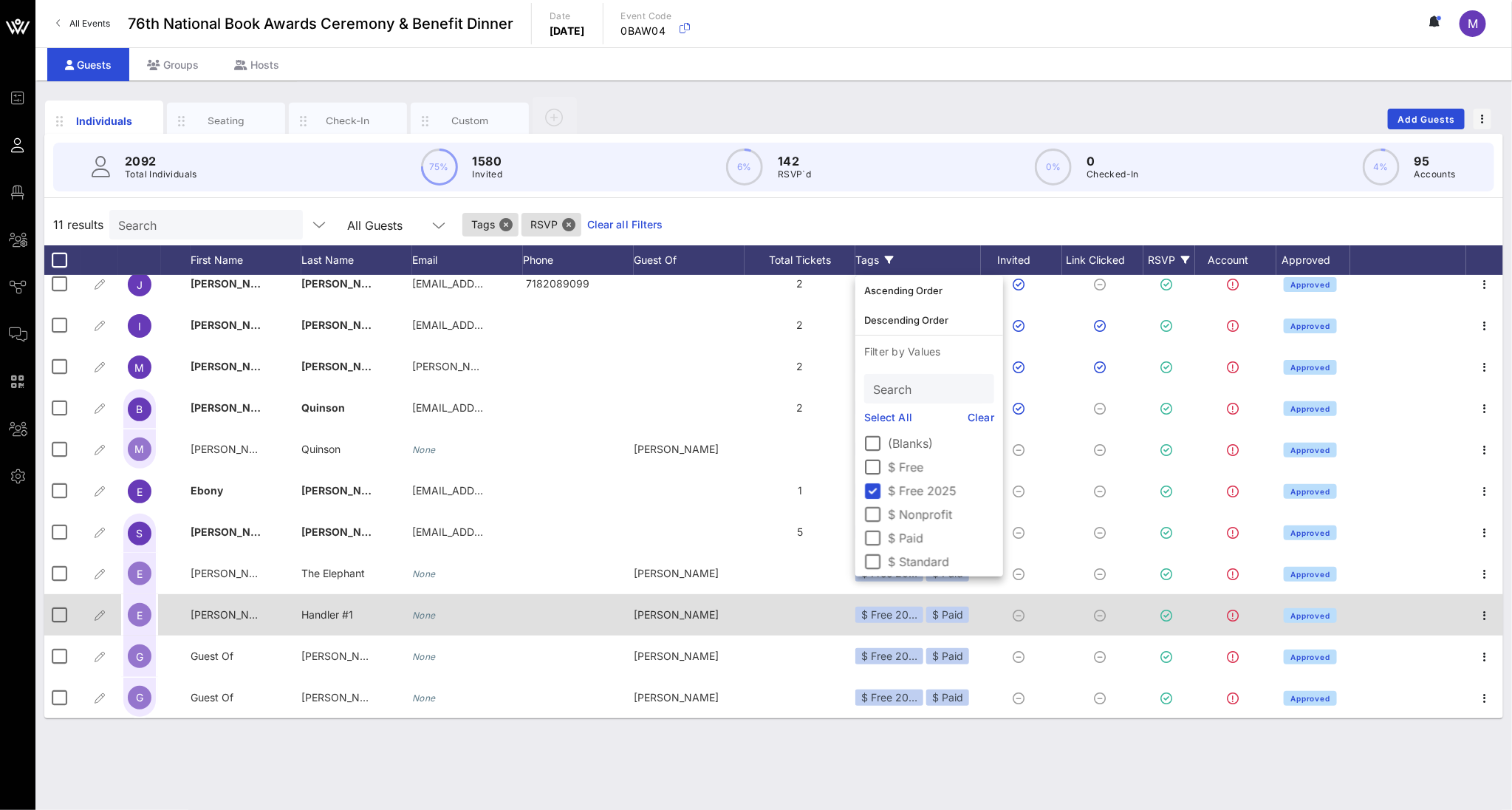
click at [874, 490] on div at bounding box center [873, 490] width 25 height 25
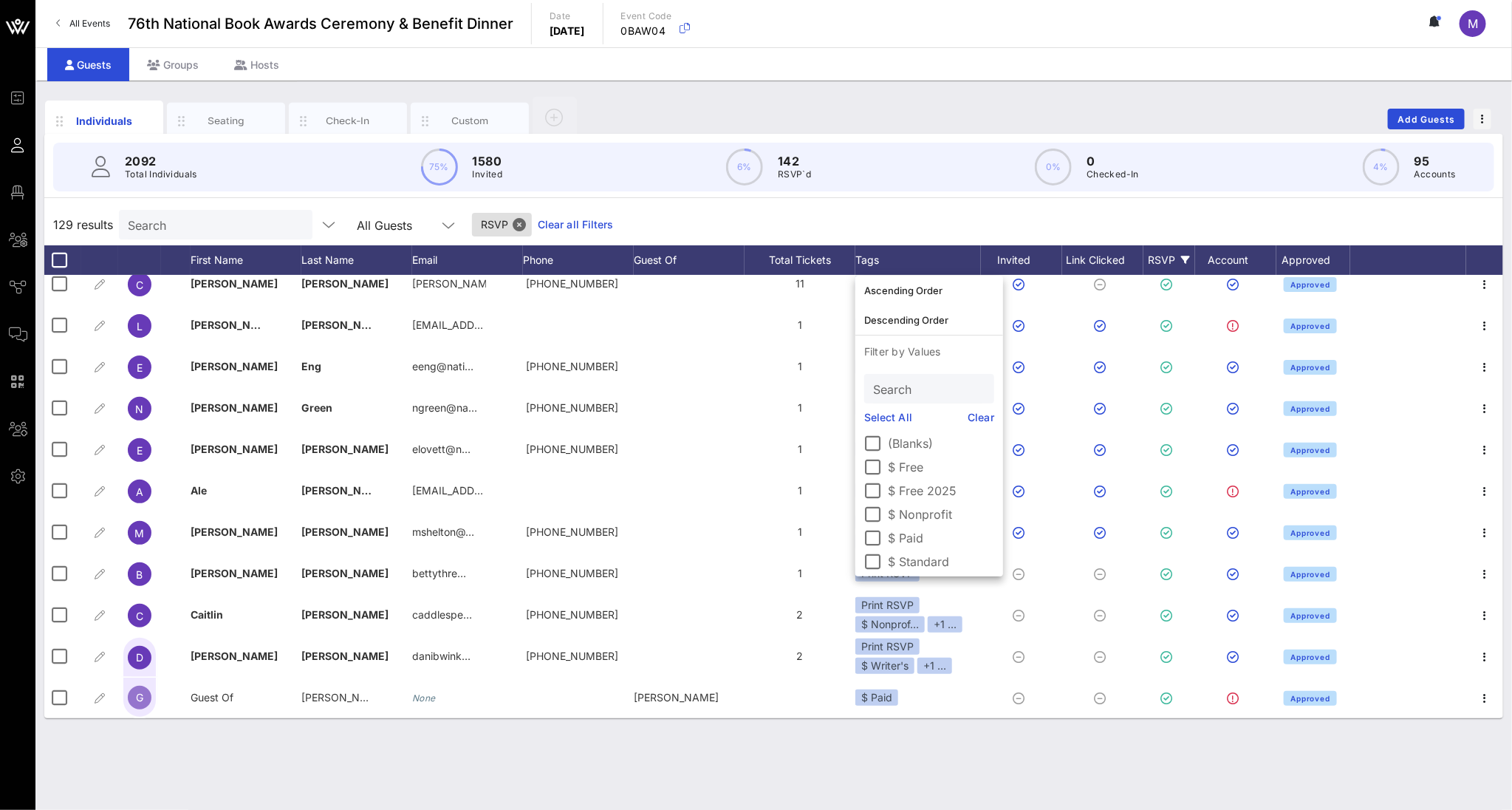
click at [759, 669] on div "Individuals Seating Check-In Custom Add Guests 2092 Total Individuals 75% 1580 …" at bounding box center [773, 445] width 1476 height 729
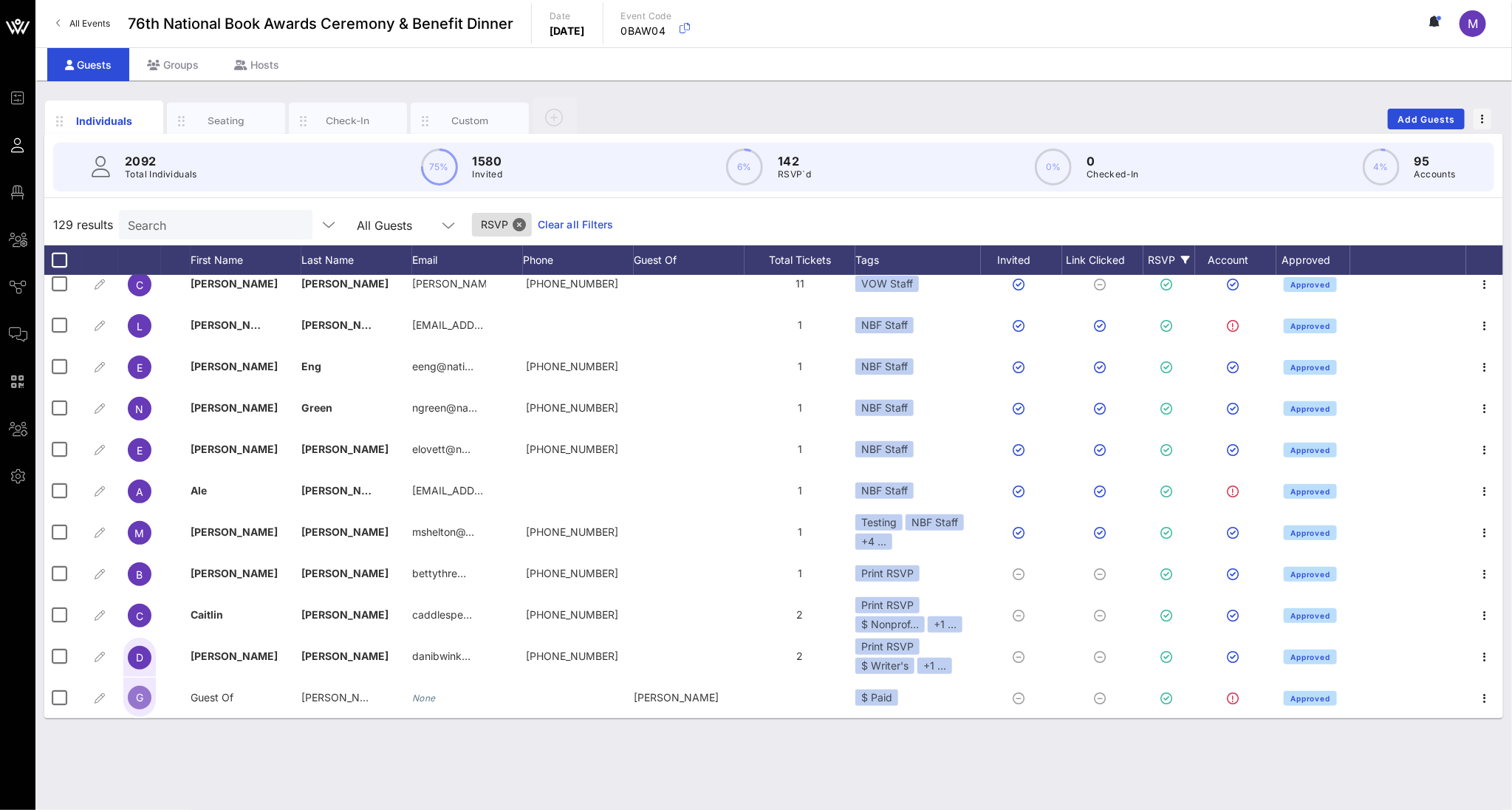
click at [537, 219] on link "Clear all Filters" at bounding box center [575, 225] width 76 height 16
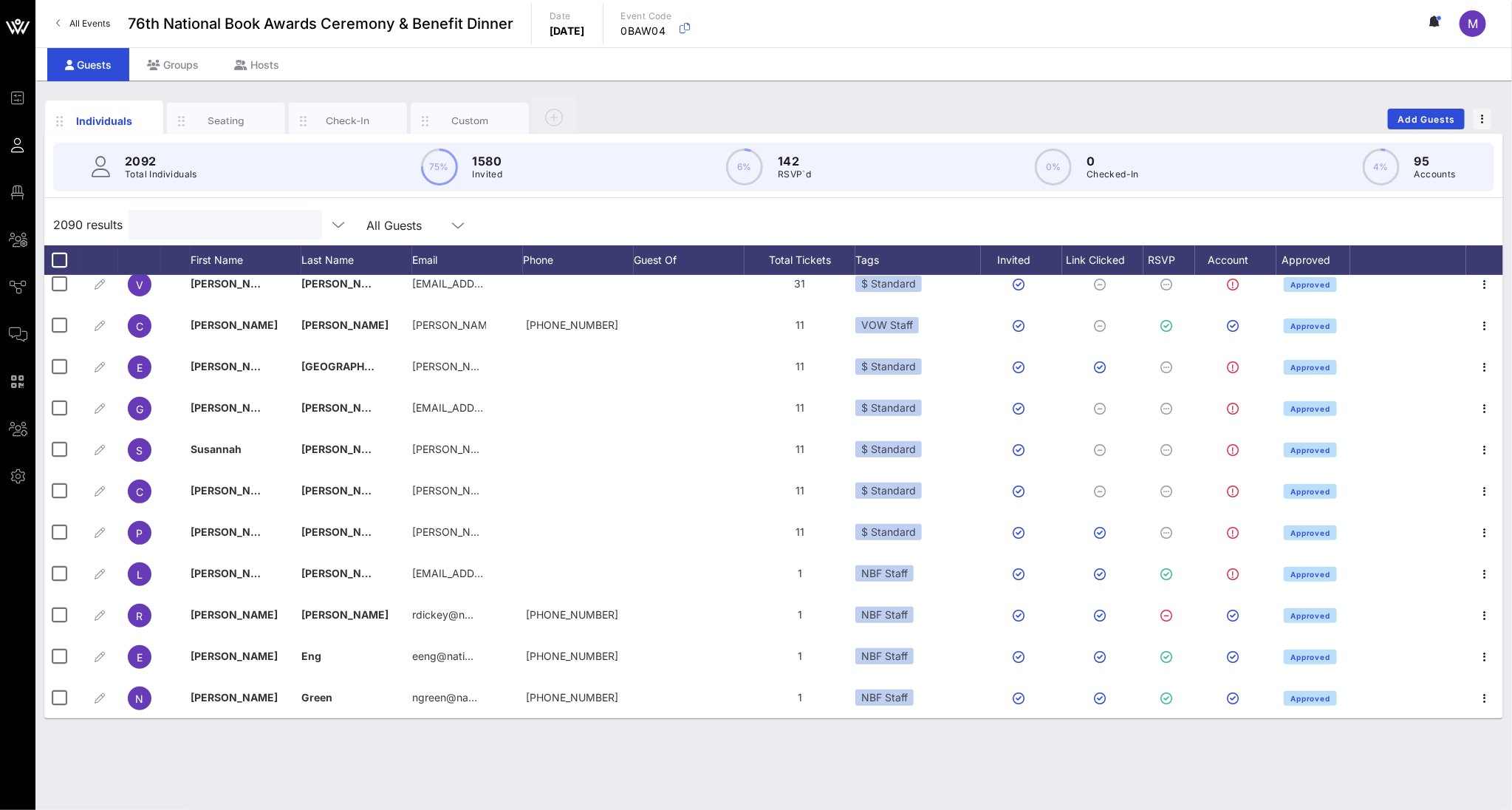
click at [251, 215] on input "text" at bounding box center [224, 225] width 173 height 19
